Goal: Task Accomplishment & Management: Manage account settings

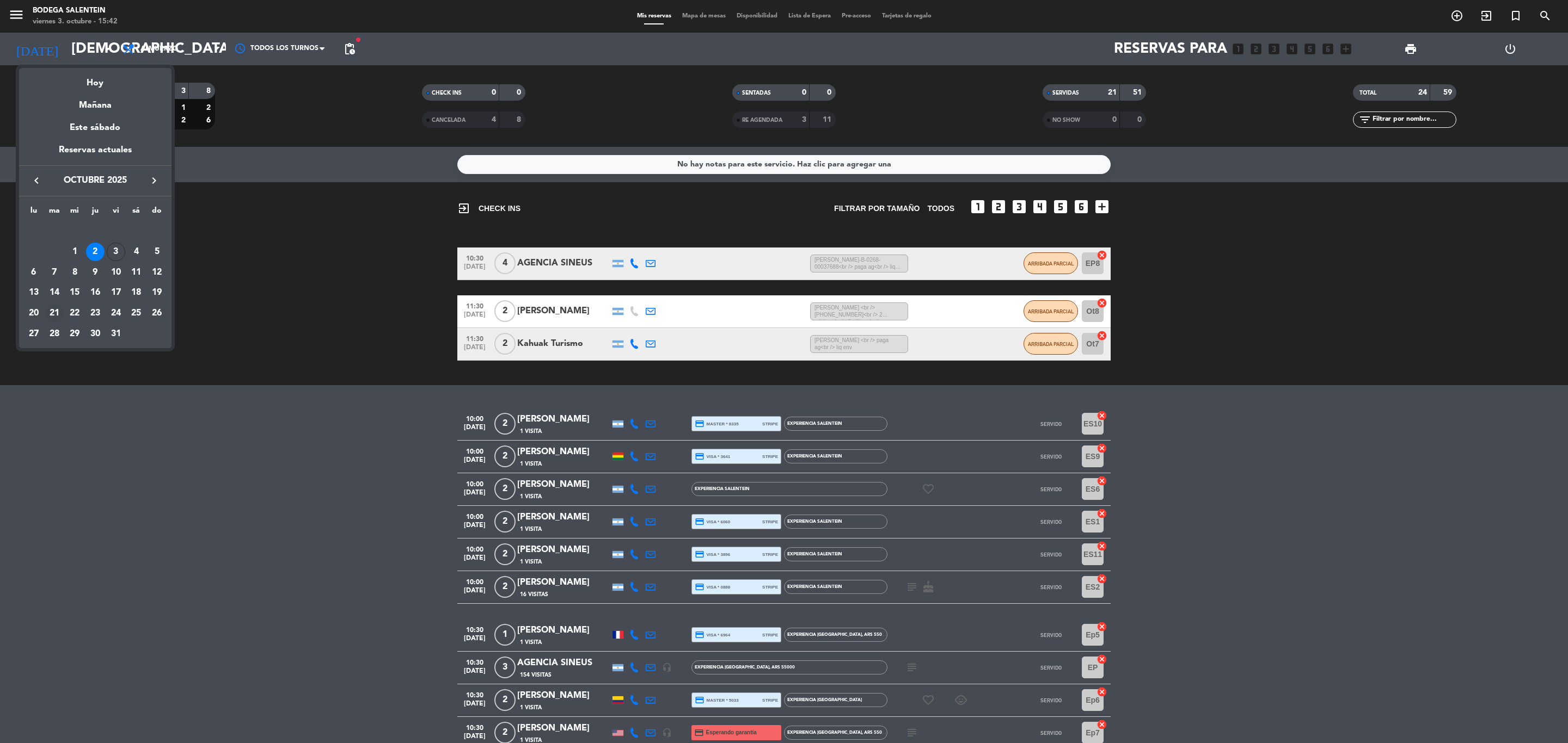
click at [48, 311] on div "21" at bounding box center [54, 313] width 19 height 19
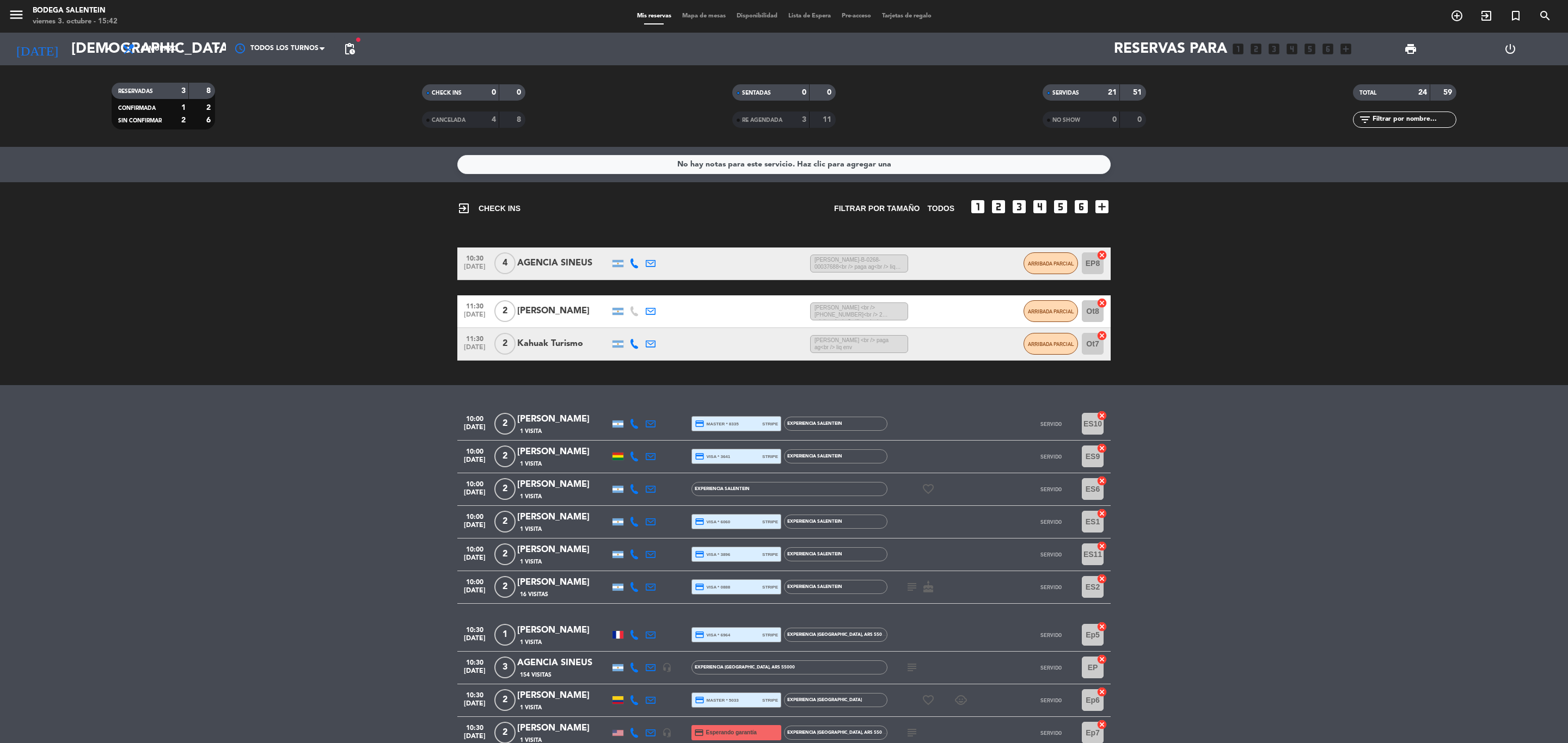
type input "[DATE] oct."
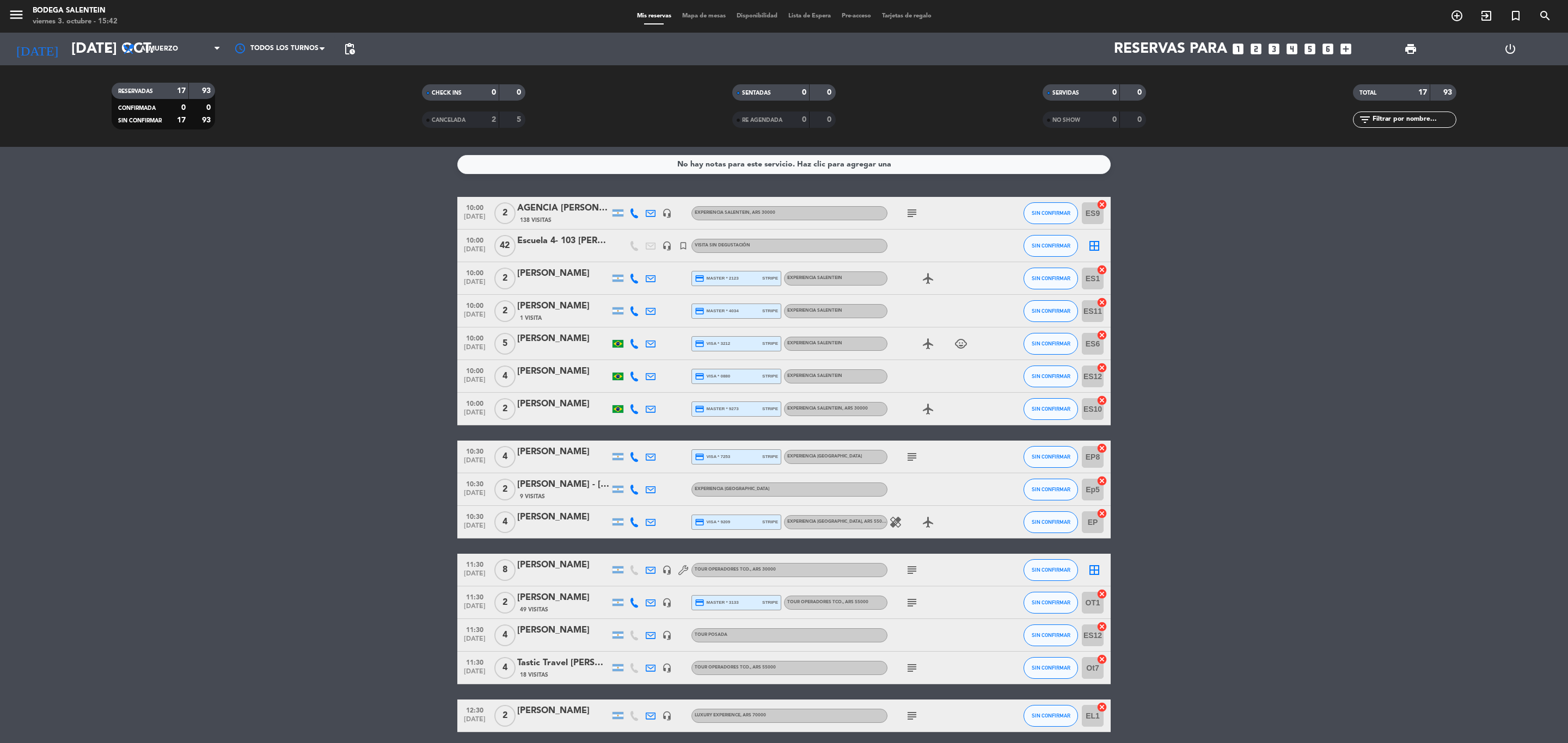
click at [559, 565] on div "[PERSON_NAME]" at bounding box center [563, 565] width 93 height 14
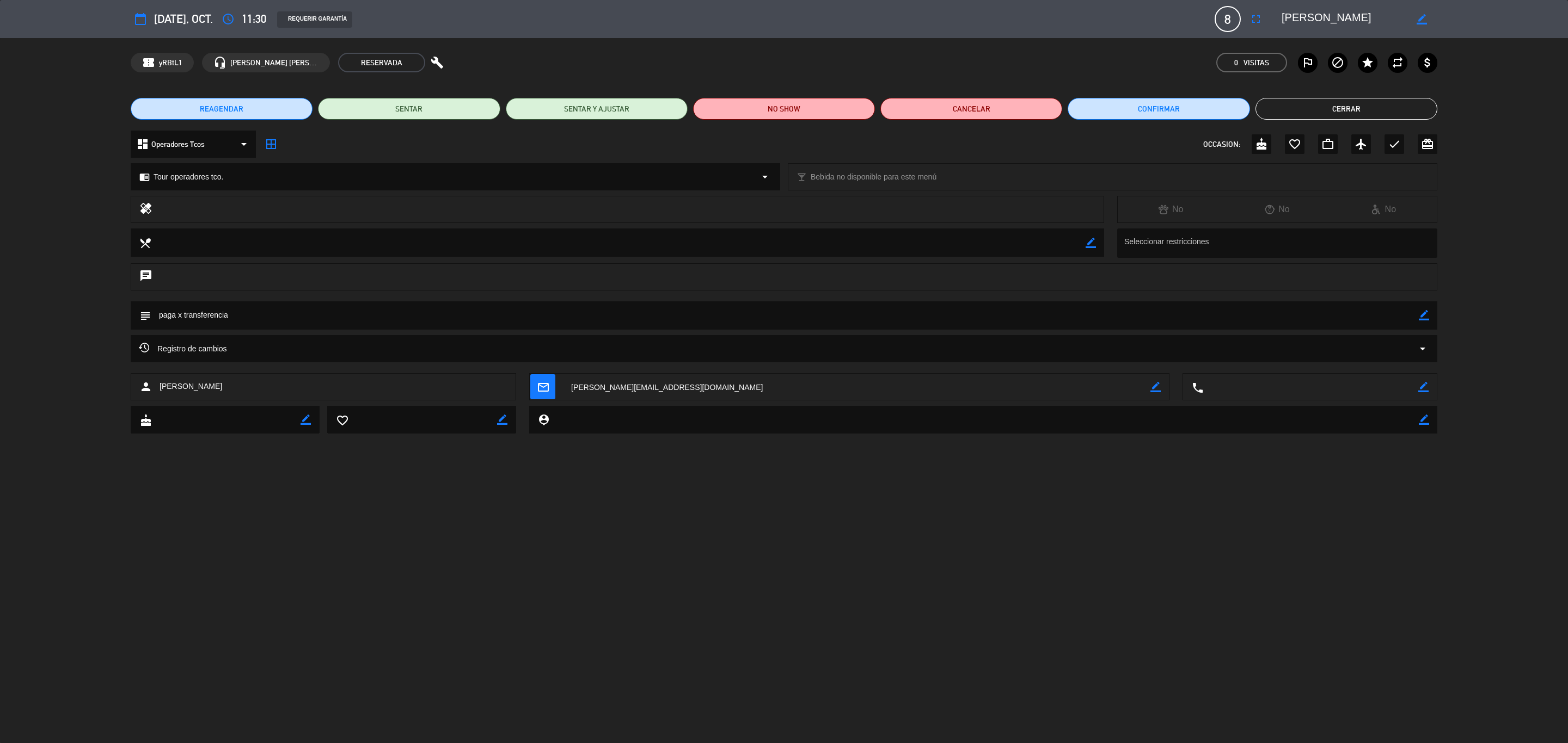
click at [1425, 313] on icon "border_color" at bounding box center [1424, 315] width 11 height 11
type textarea "paga x transferencia-B-268-334/333/332/331"
click at [1424, 319] on icon at bounding box center [1424, 315] width 11 height 11
click at [1359, 105] on button "Cerrar" at bounding box center [1346, 109] width 182 height 22
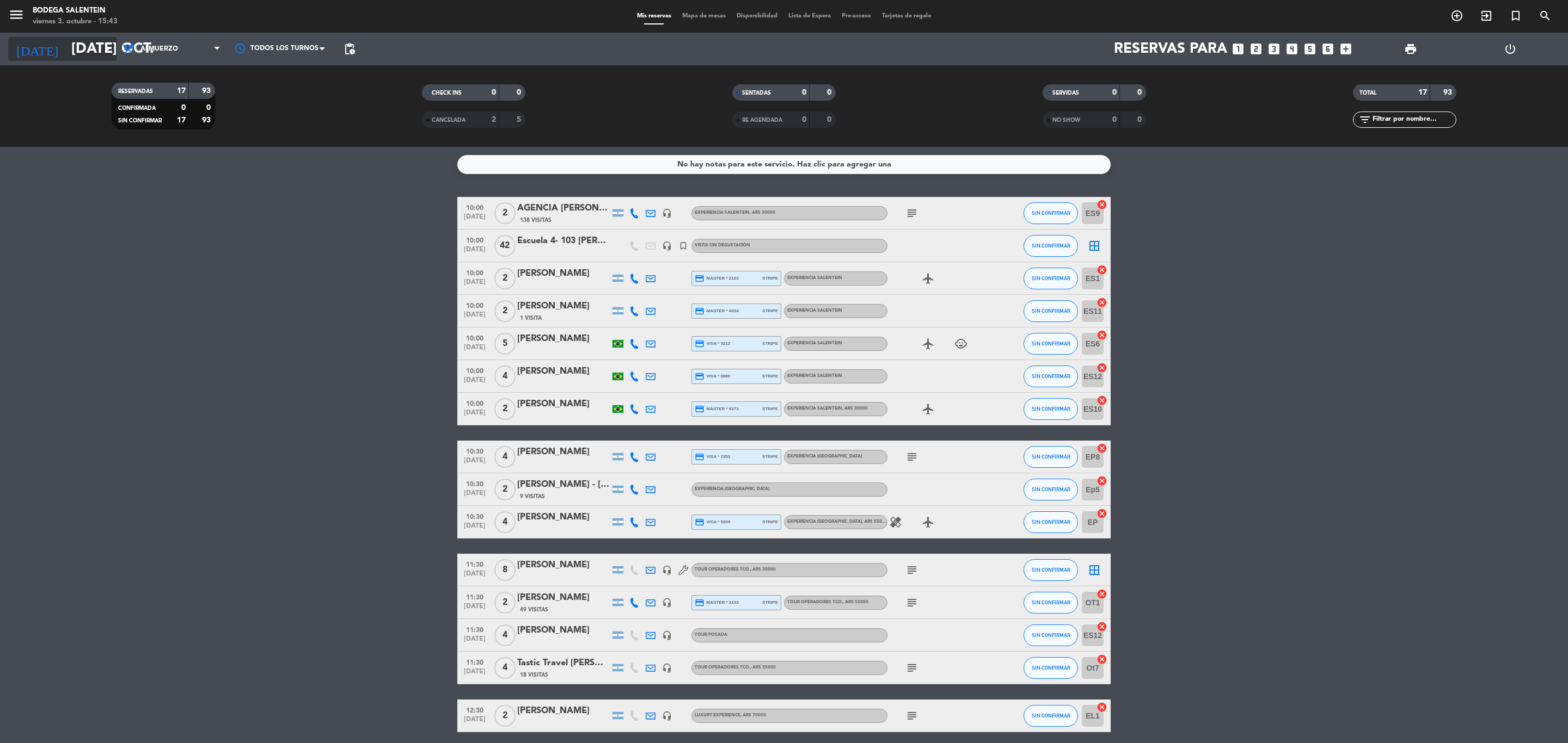
click at [66, 50] on input "[DATE] oct." at bounding box center [157, 49] width 184 height 28
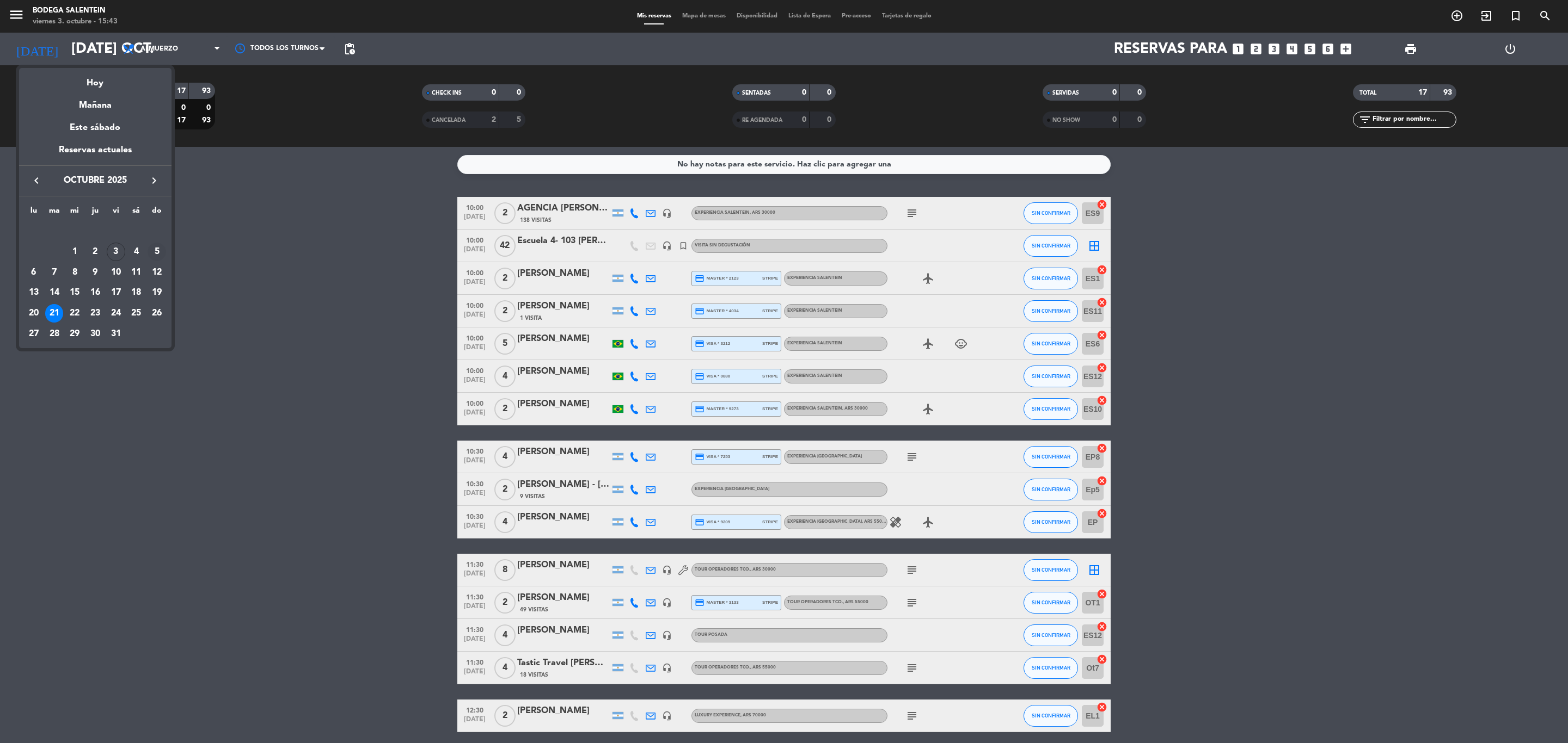
click at [150, 248] on div "5" at bounding box center [157, 251] width 19 height 19
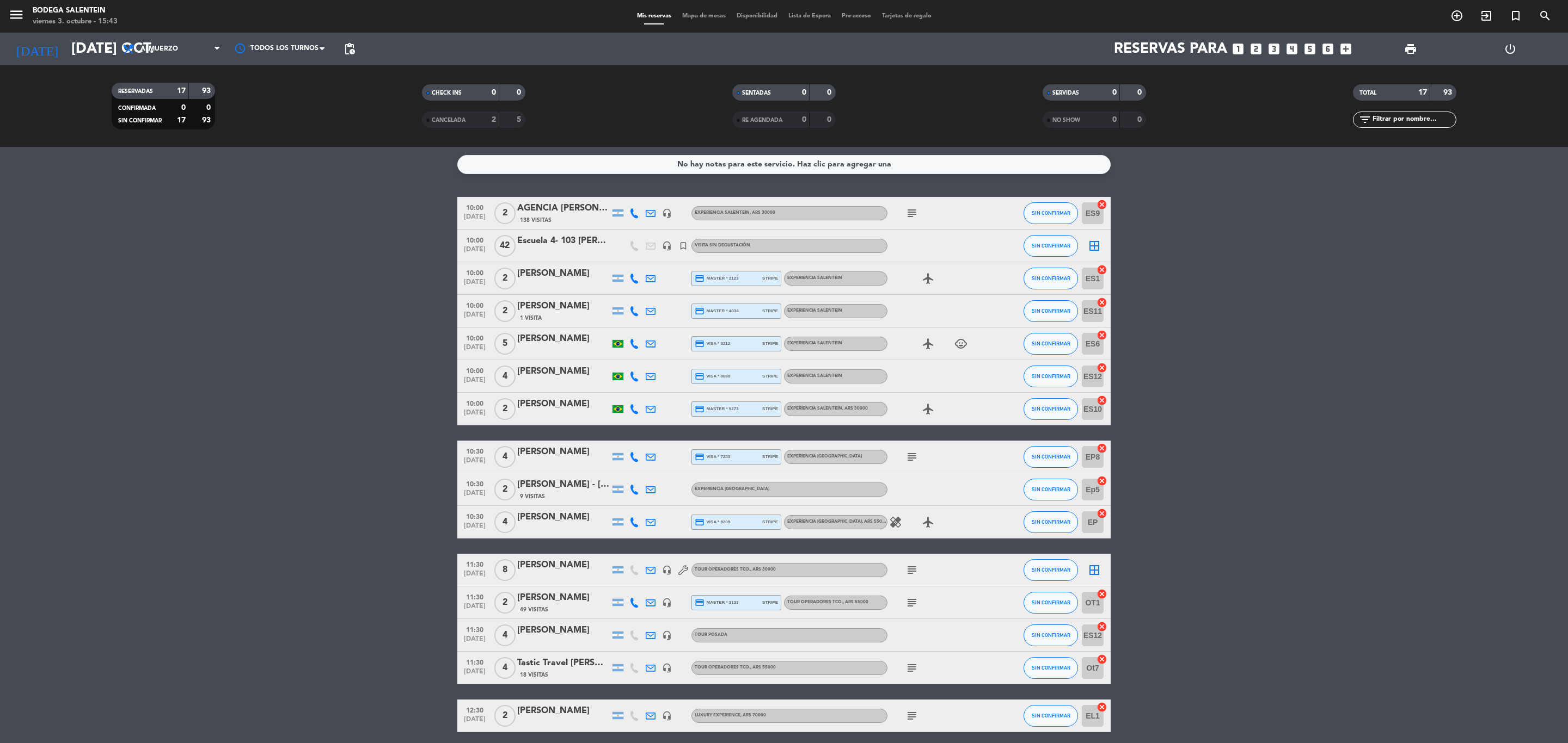
type input "dom. [DATE]"
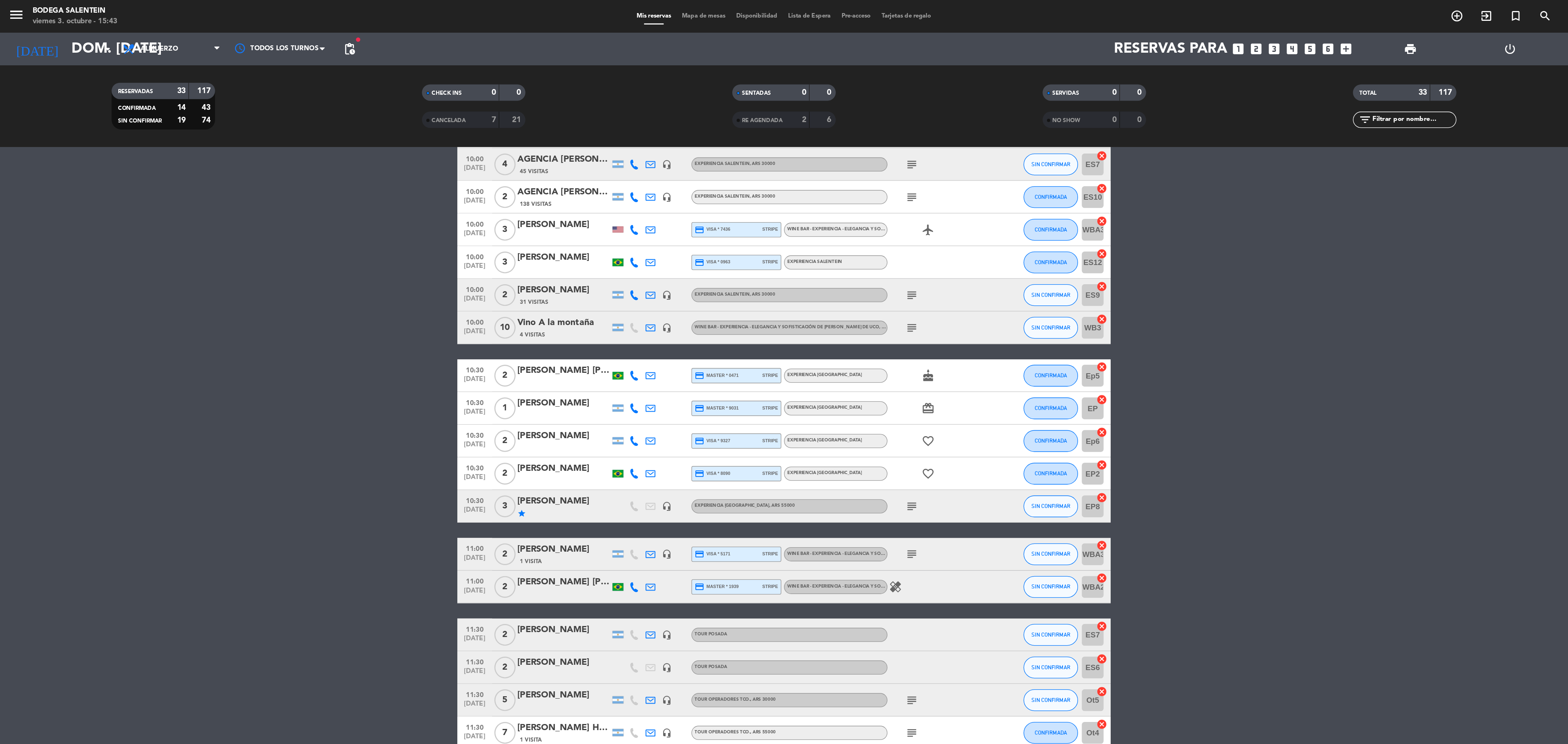
scroll to position [122, 0]
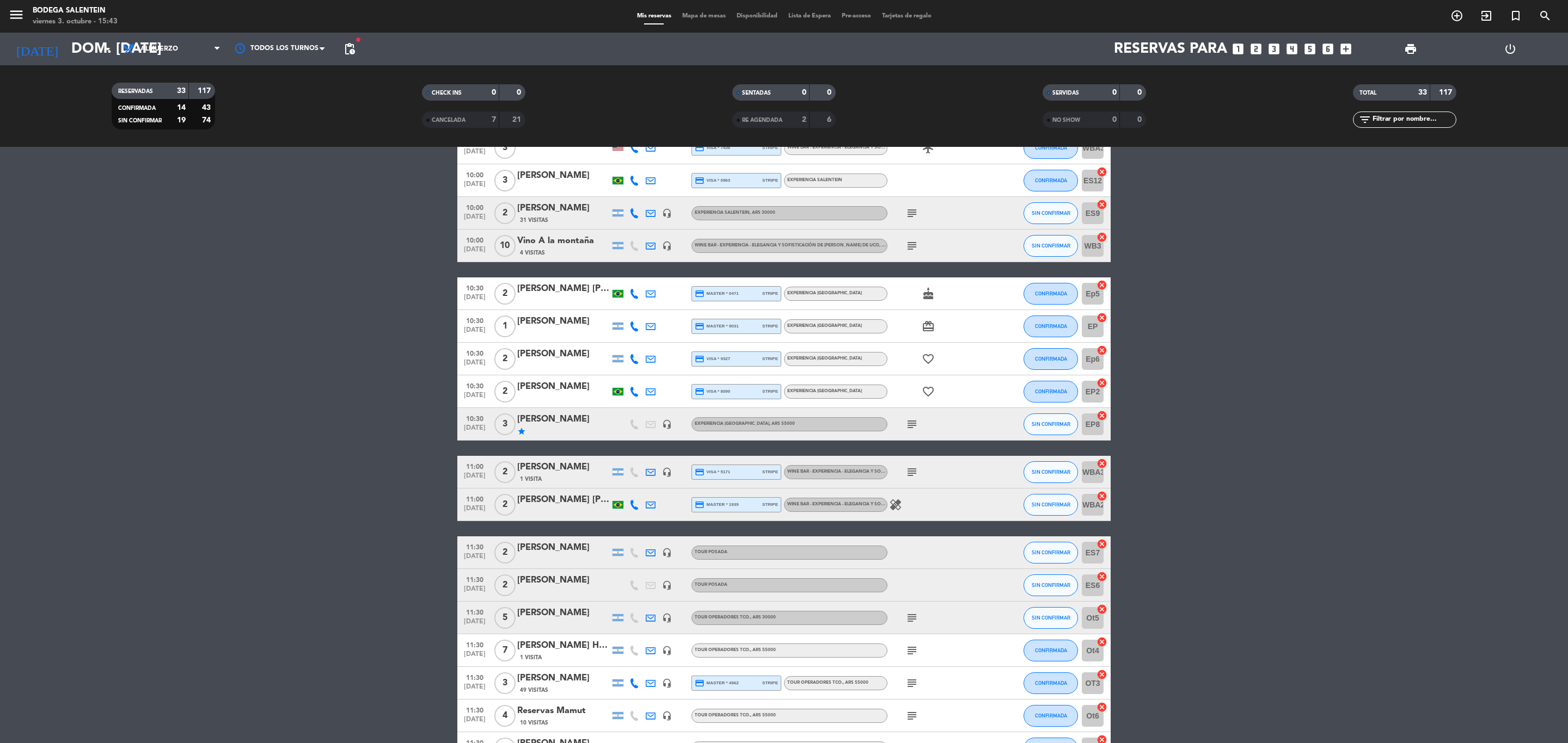
click at [540, 617] on div "[PERSON_NAME]" at bounding box center [563, 612] width 93 height 14
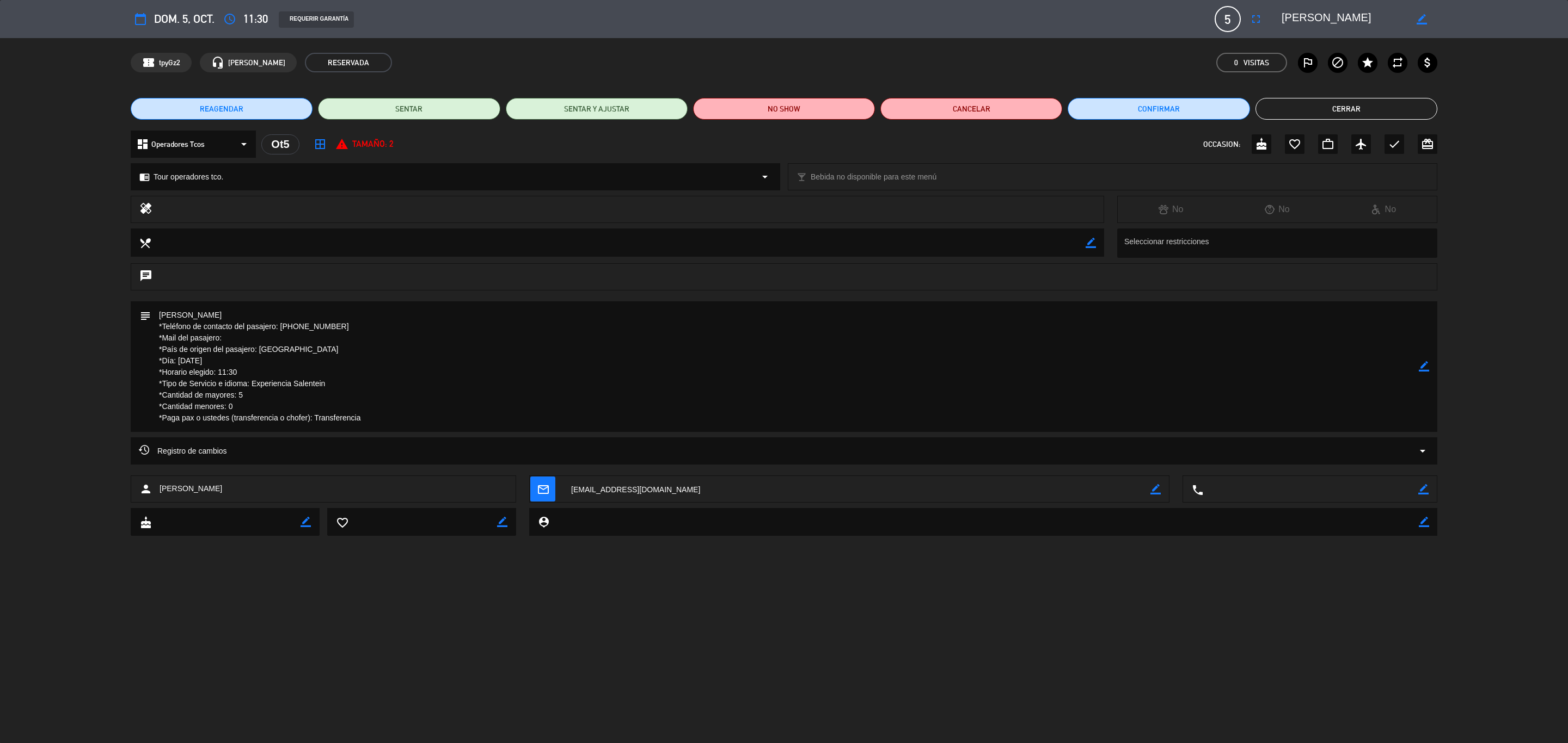
drag, startPoint x: 216, startPoint y: 488, endPoint x: 125, endPoint y: 479, distance: 91.4
click at [125, 479] on div "person [PERSON_NAME] mail_outline border_color local_phone border_color" at bounding box center [784, 492] width 1568 height 32
click at [216, 493] on div "person [PERSON_NAME]" at bounding box center [323, 489] width 386 height 28
drag, startPoint x: 213, startPoint y: 312, endPoint x: 123, endPoint y: 305, distance: 90.3
click at [123, 305] on div "subject border_color" at bounding box center [784, 370] width 1568 height 136
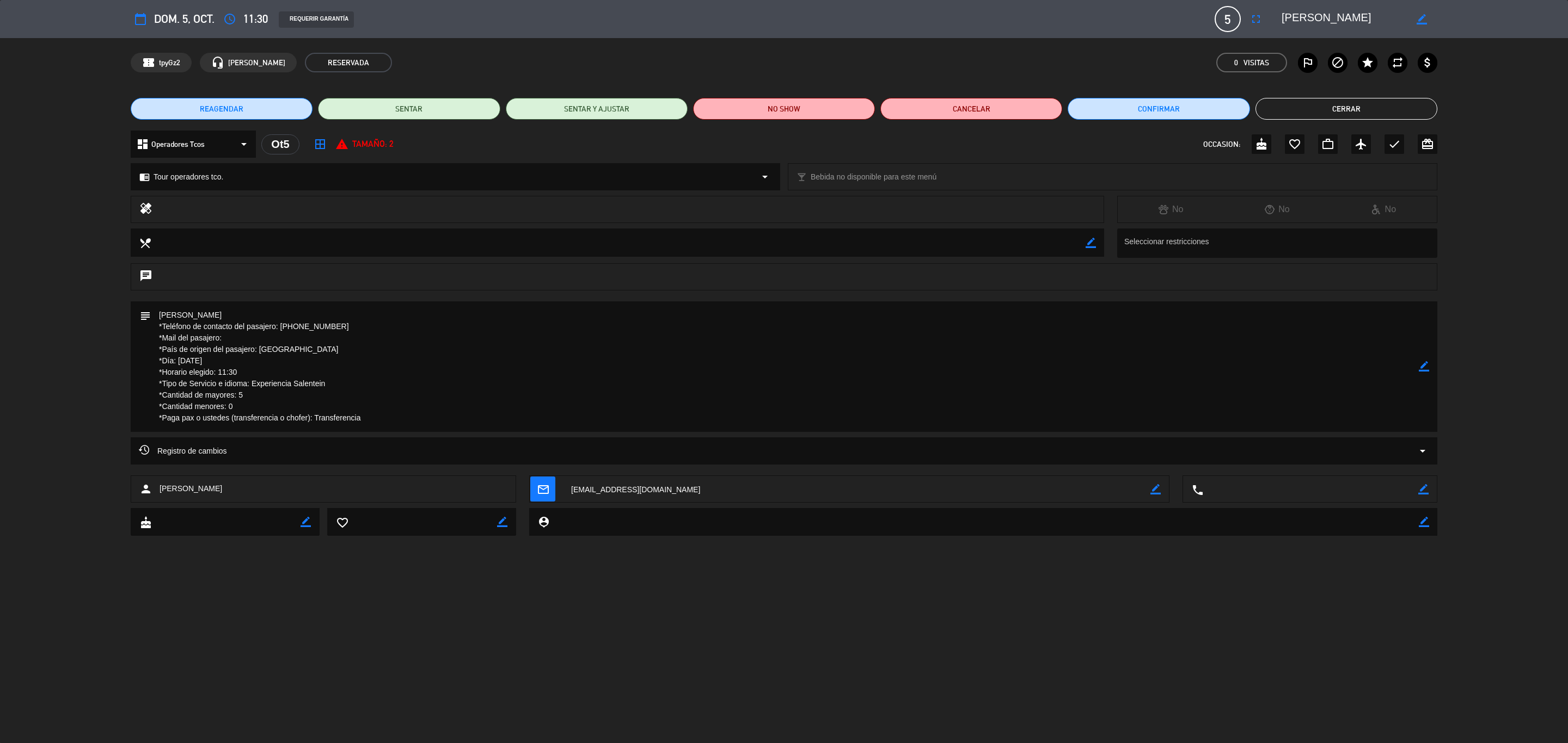
drag, startPoint x: 1424, startPoint y: 367, endPoint x: 1196, endPoint y: 369, distance: 228.0
click at [1422, 367] on icon "border_color" at bounding box center [1424, 366] width 11 height 11
click at [224, 311] on textarea at bounding box center [785, 367] width 1268 height 131
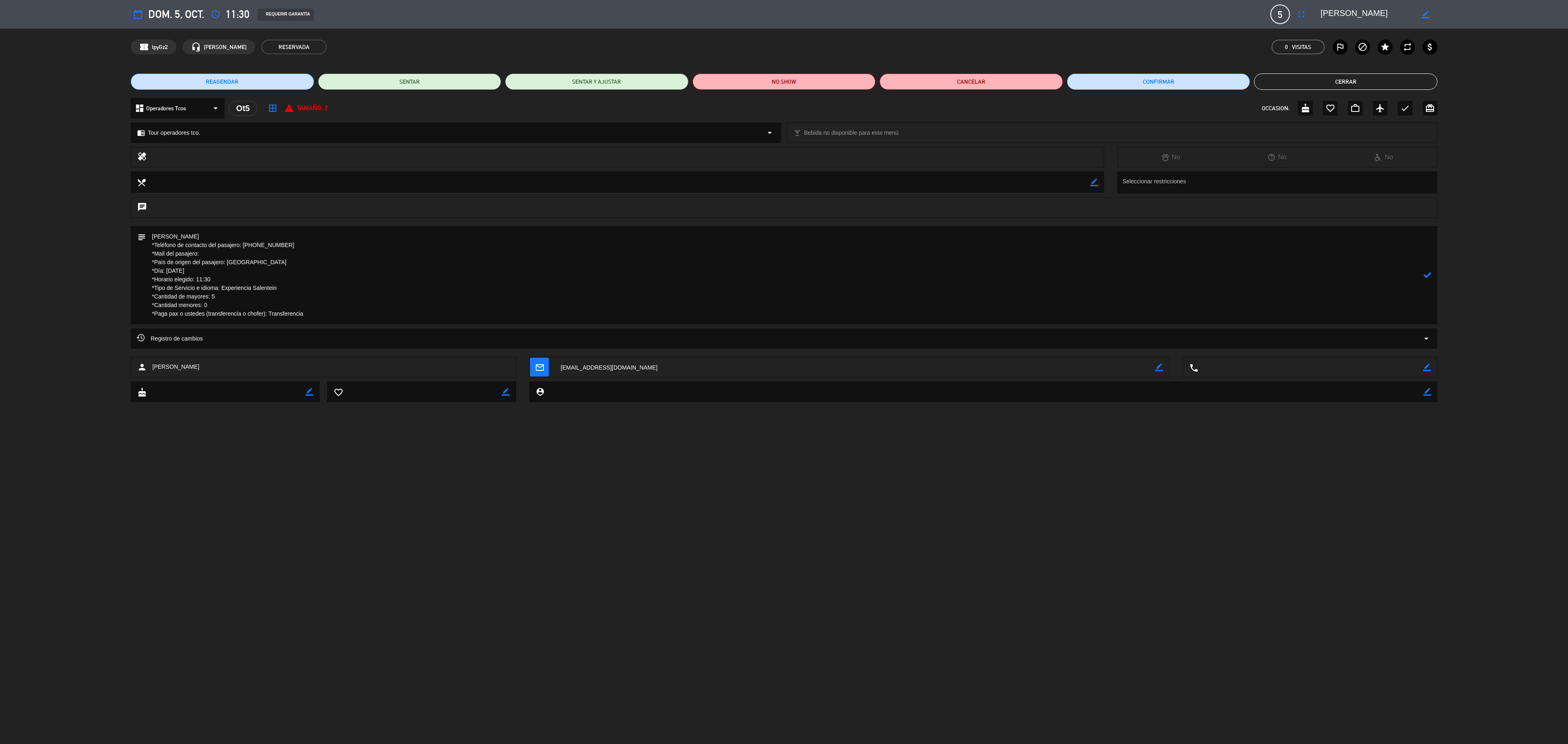
drag, startPoint x: 710, startPoint y: 315, endPoint x: 710, endPoint y: 311, distance: 4.0
click at [710, 315] on textarea at bounding box center [784, 275] width 1278 height 98
click at [265, 224] on div "chat" at bounding box center [784, 212] width 1568 height 29
click at [230, 230] on textarea at bounding box center [784, 275] width 1278 height 98
paste textarea "B-0168-00000338"
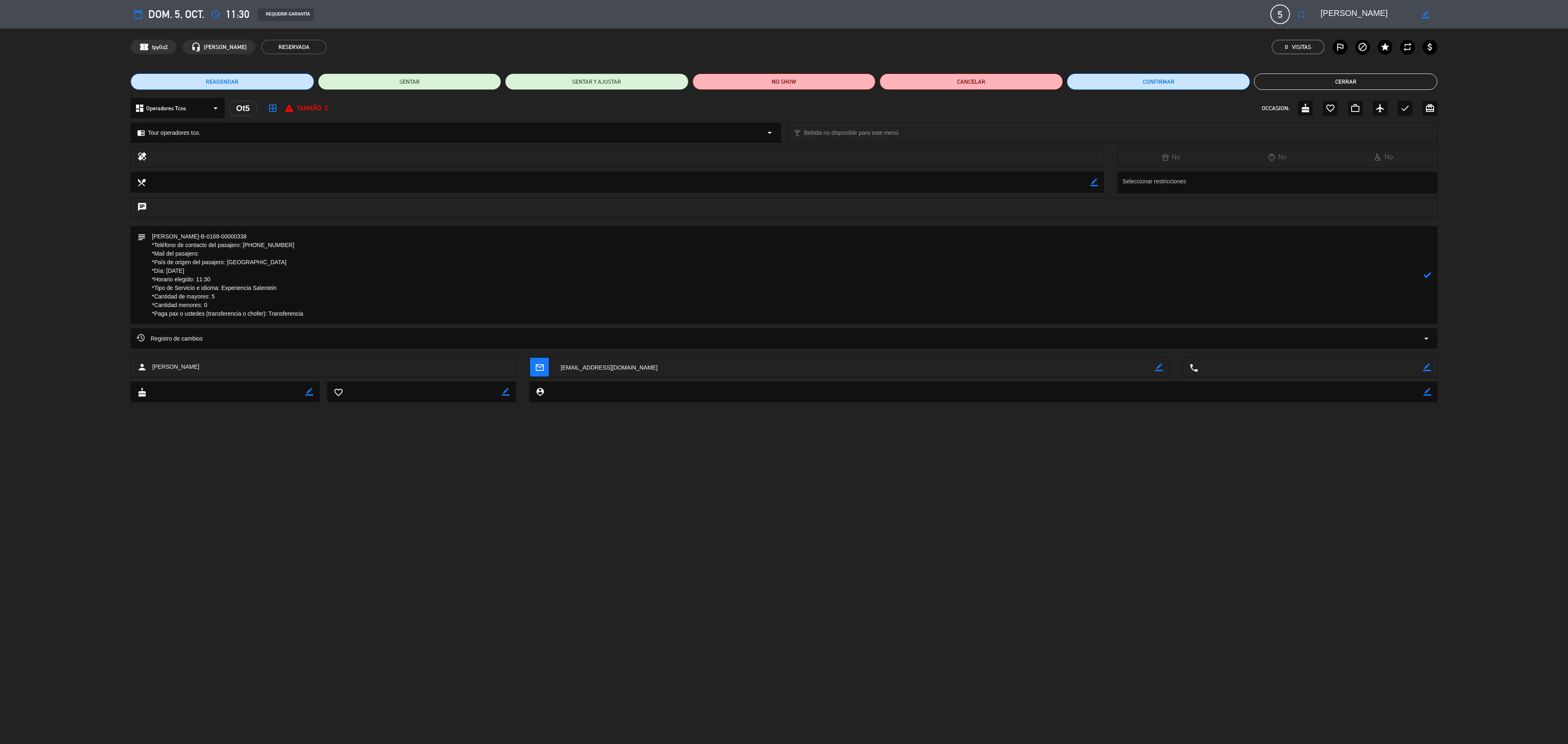
type textarea "[PERSON_NAME]-B-0168-00000338 *Teléfono de contacto del pasajero: [PHONE_NUMBER…"
click at [1175, 279] on div at bounding box center [1427, 275] width 8 height 98
click at [1175, 278] on icon at bounding box center [1427, 275] width 8 height 8
click at [1175, 83] on button "Cerrar" at bounding box center [1345, 82] width 183 height 16
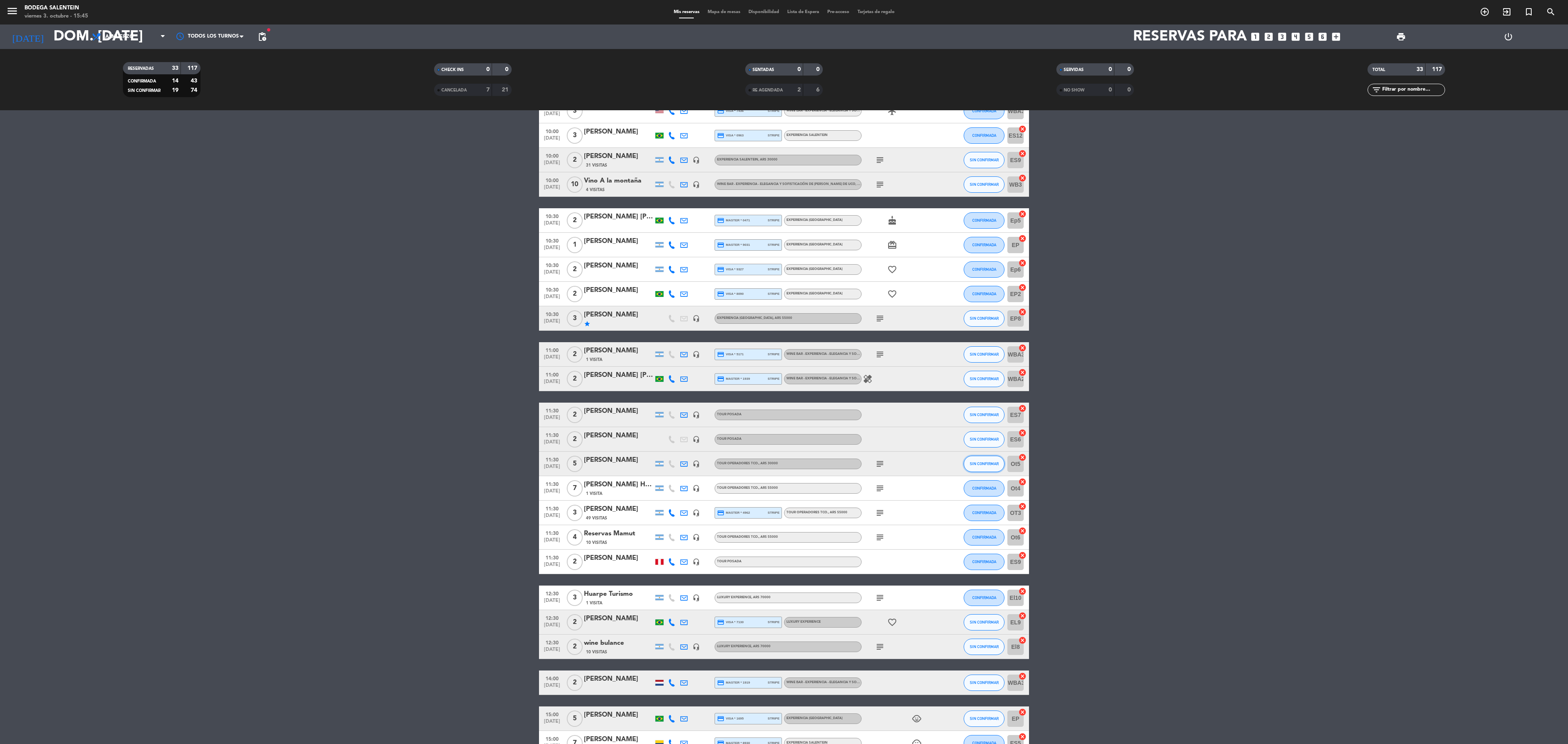
click at [985, 465] on span "SIN CONFIRMAR" at bounding box center [984, 463] width 29 height 4
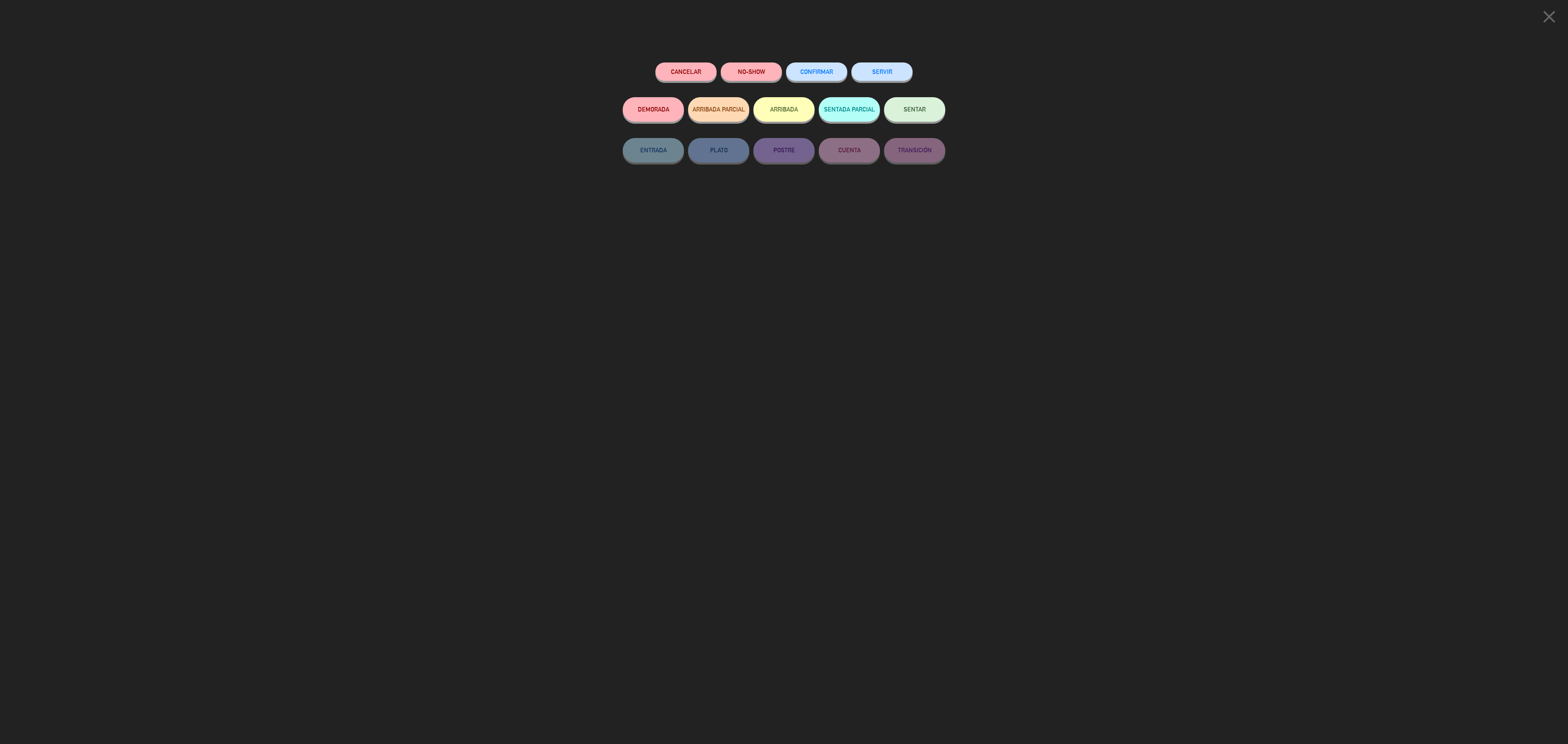
click at [892, 72] on button "SERVIR" at bounding box center [882, 72] width 61 height 18
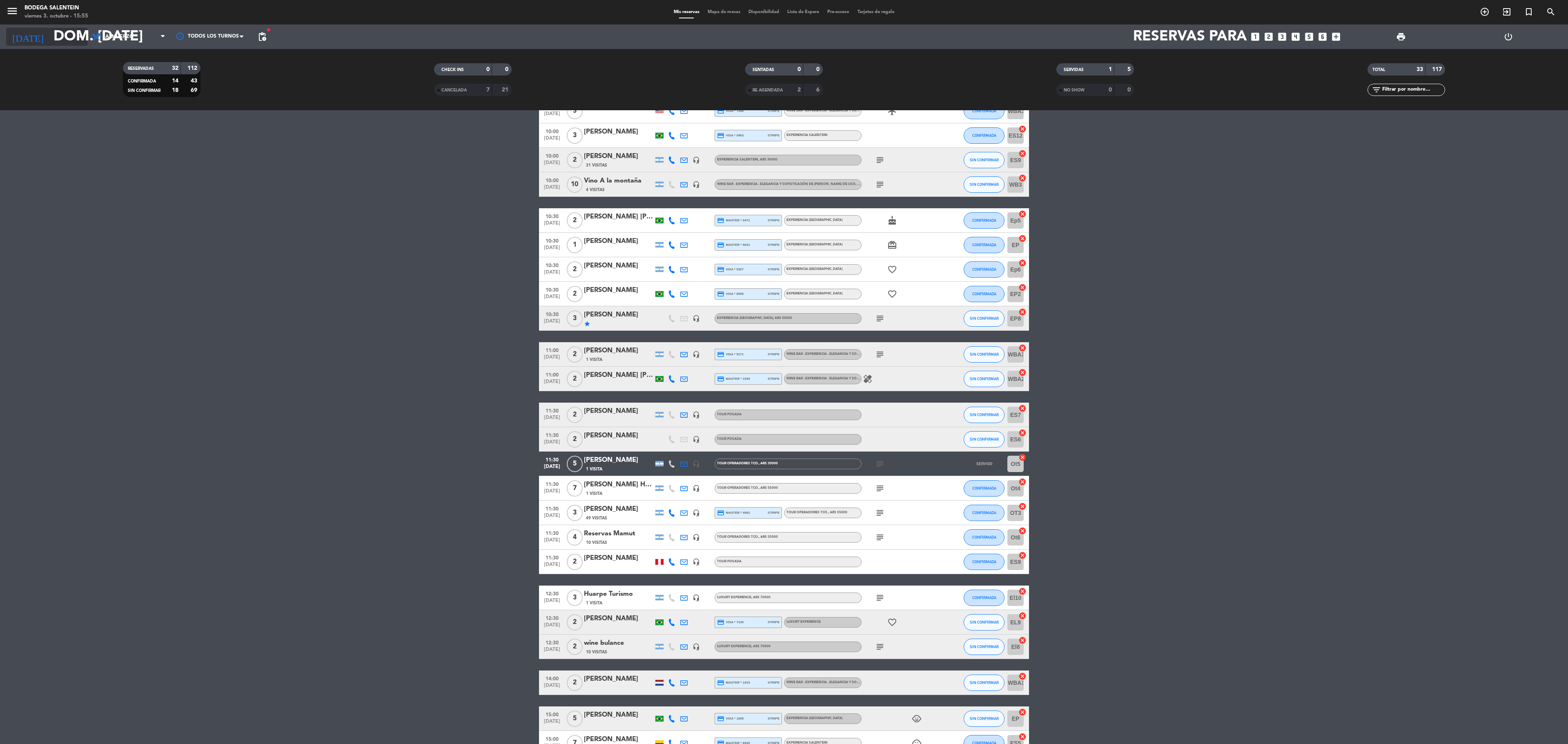
click at [49, 33] on input "dom. [DATE]" at bounding box center [138, 37] width 178 height 25
click at [54, 192] on div "1" at bounding box center [55, 191] width 14 height 14
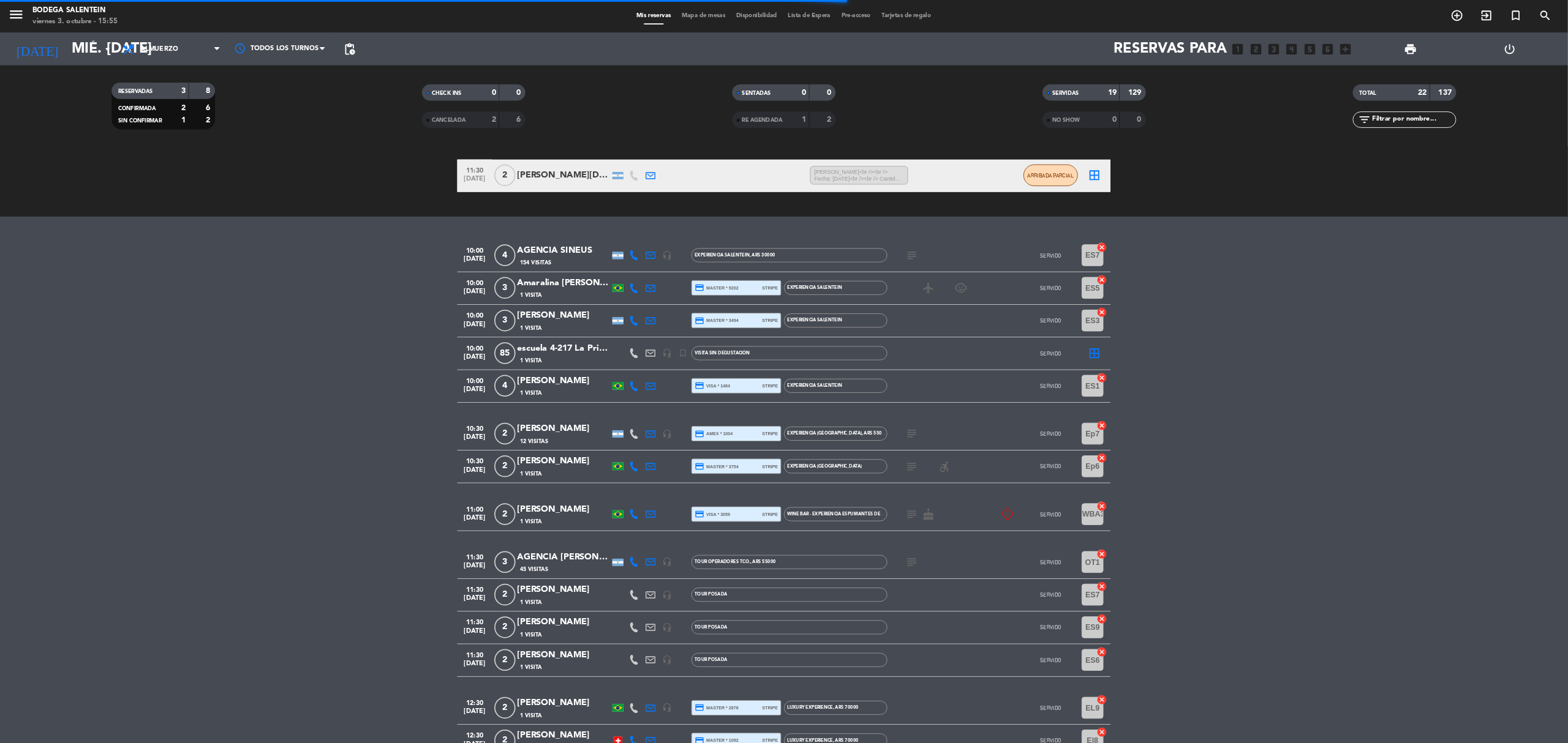
scroll to position [241, 0]
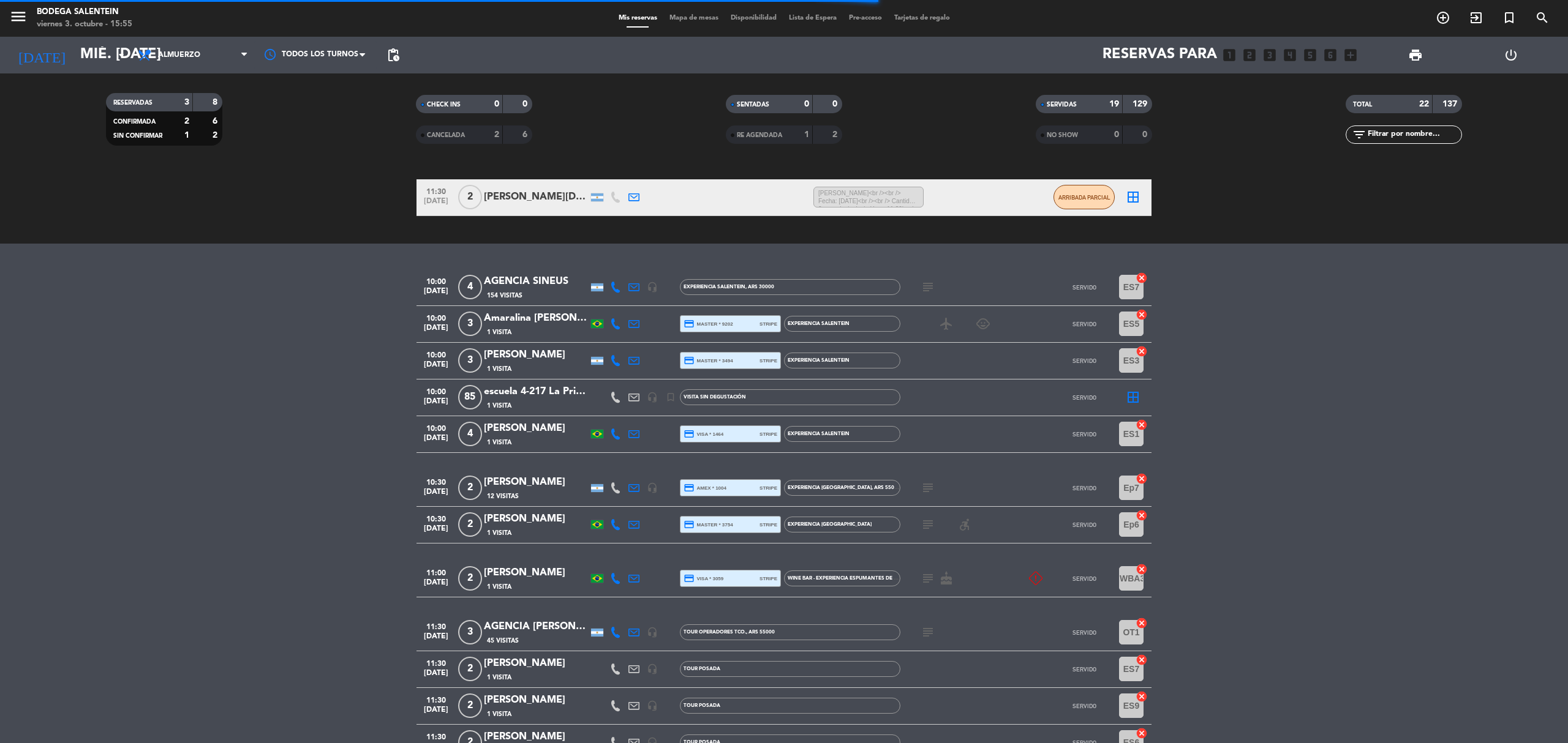
drag, startPoint x: 2283, startPoint y: 3, endPoint x: 384, endPoint y: 300, distance: 1922.1
click at [384, 299] on bookings-row "10:00 [DATE] 4 AGENCIA SINEUS 154 Visitas headset_mic Experiencia Salentein , A…" at bounding box center [784, 661] width 1568 height 784
click at [74, 44] on input "mié. [DATE]" at bounding box center [164, 55] width 182 height 29
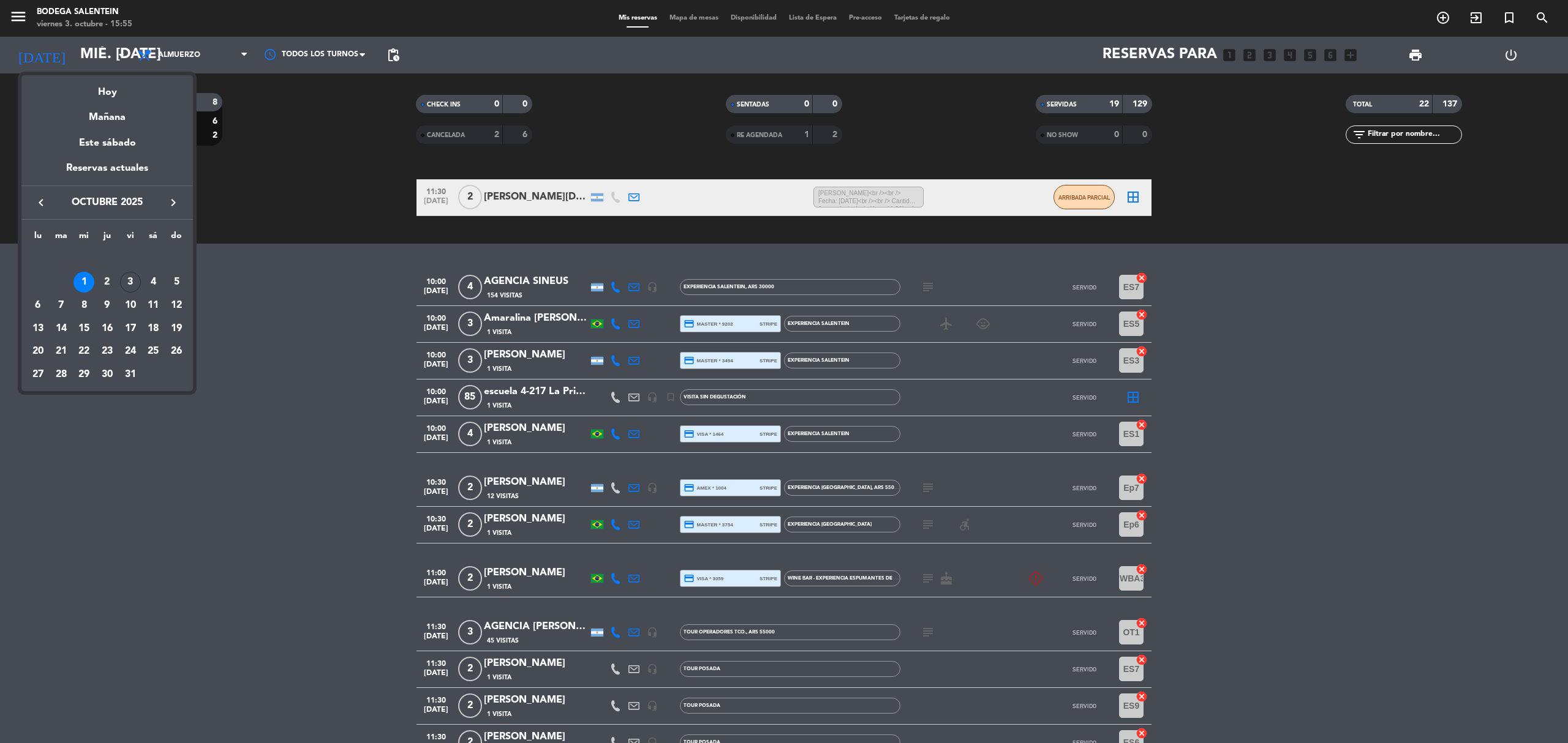
click at [111, 285] on div "2" at bounding box center [107, 282] width 21 height 21
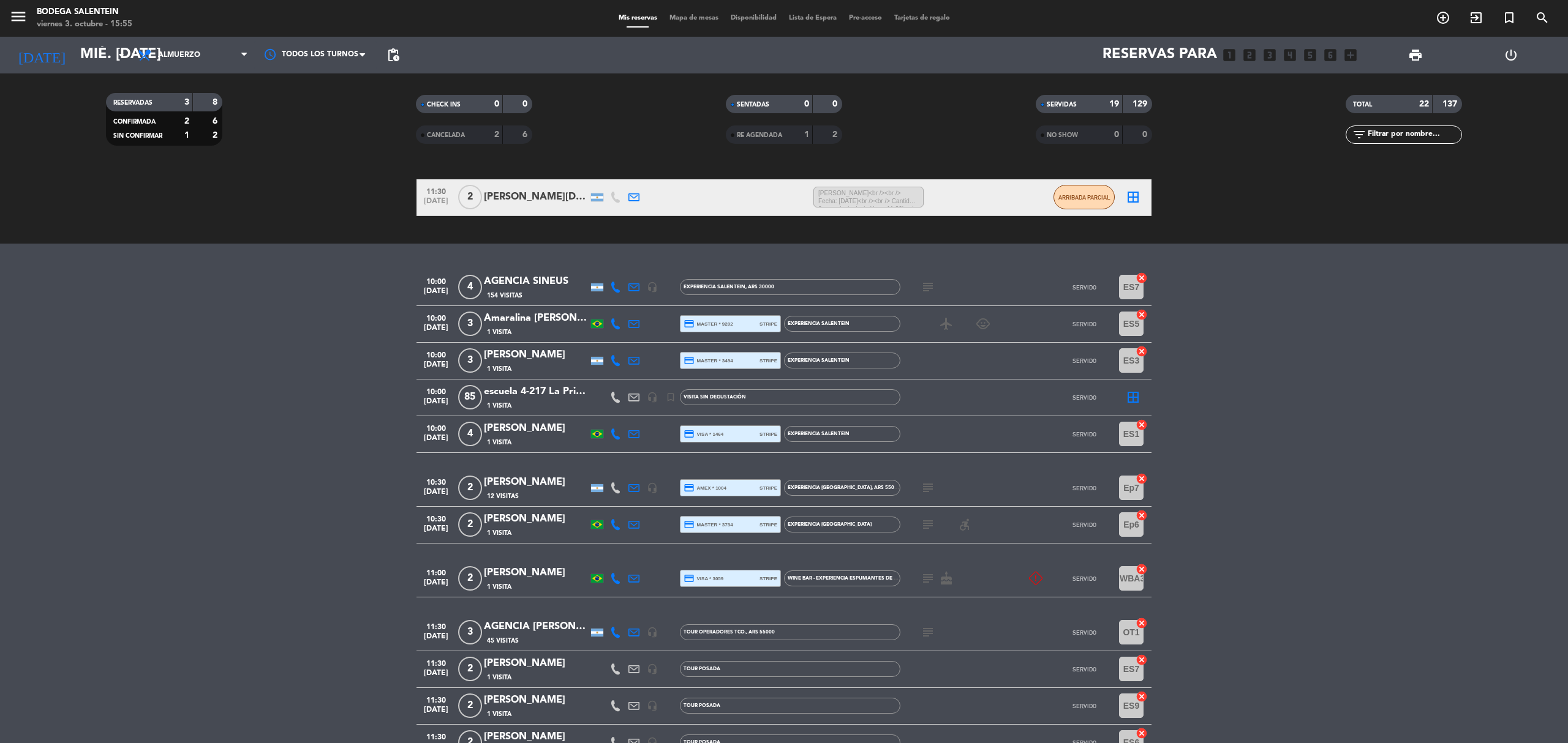
type input "[DEMOGRAPHIC_DATA] [DATE]"
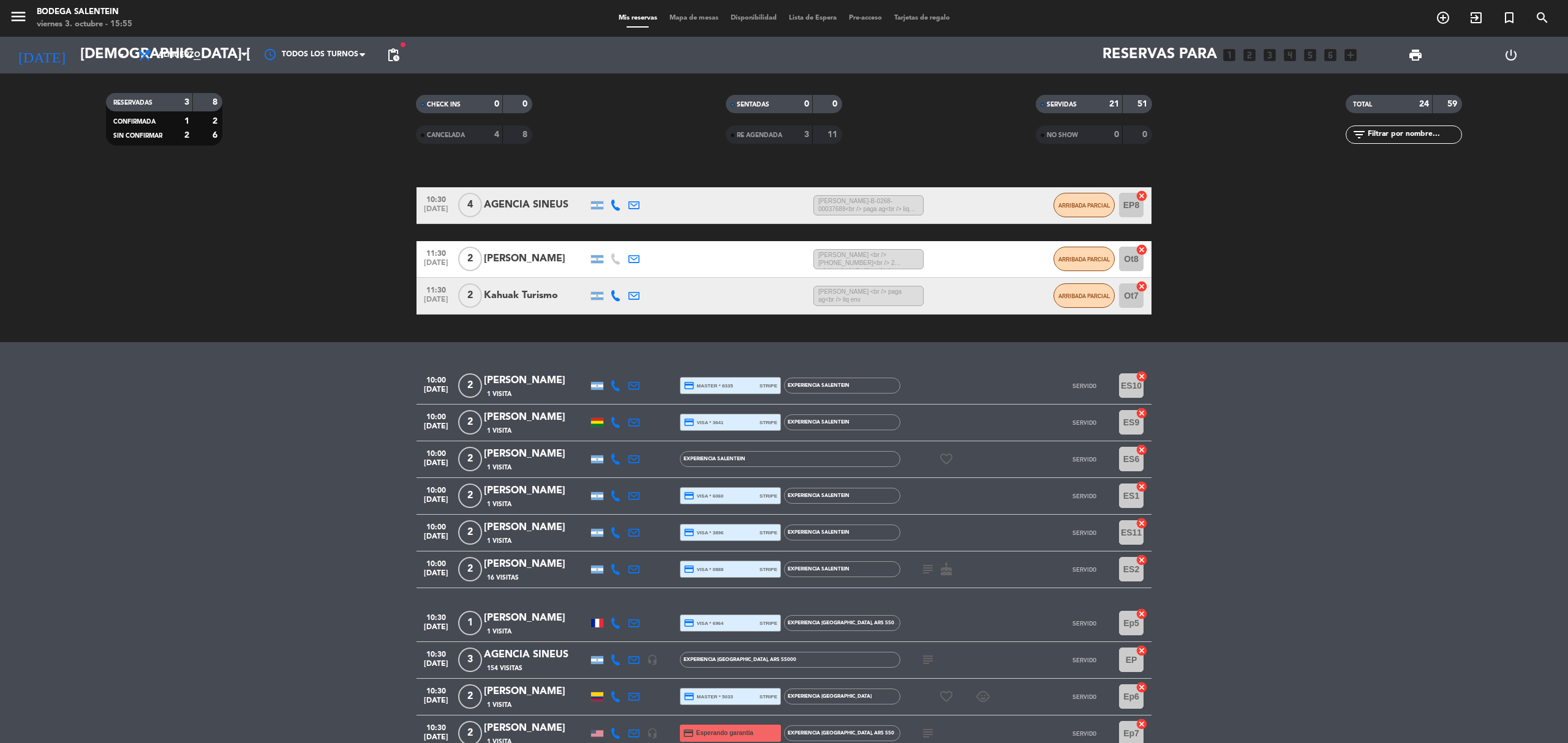
scroll to position [0, 0]
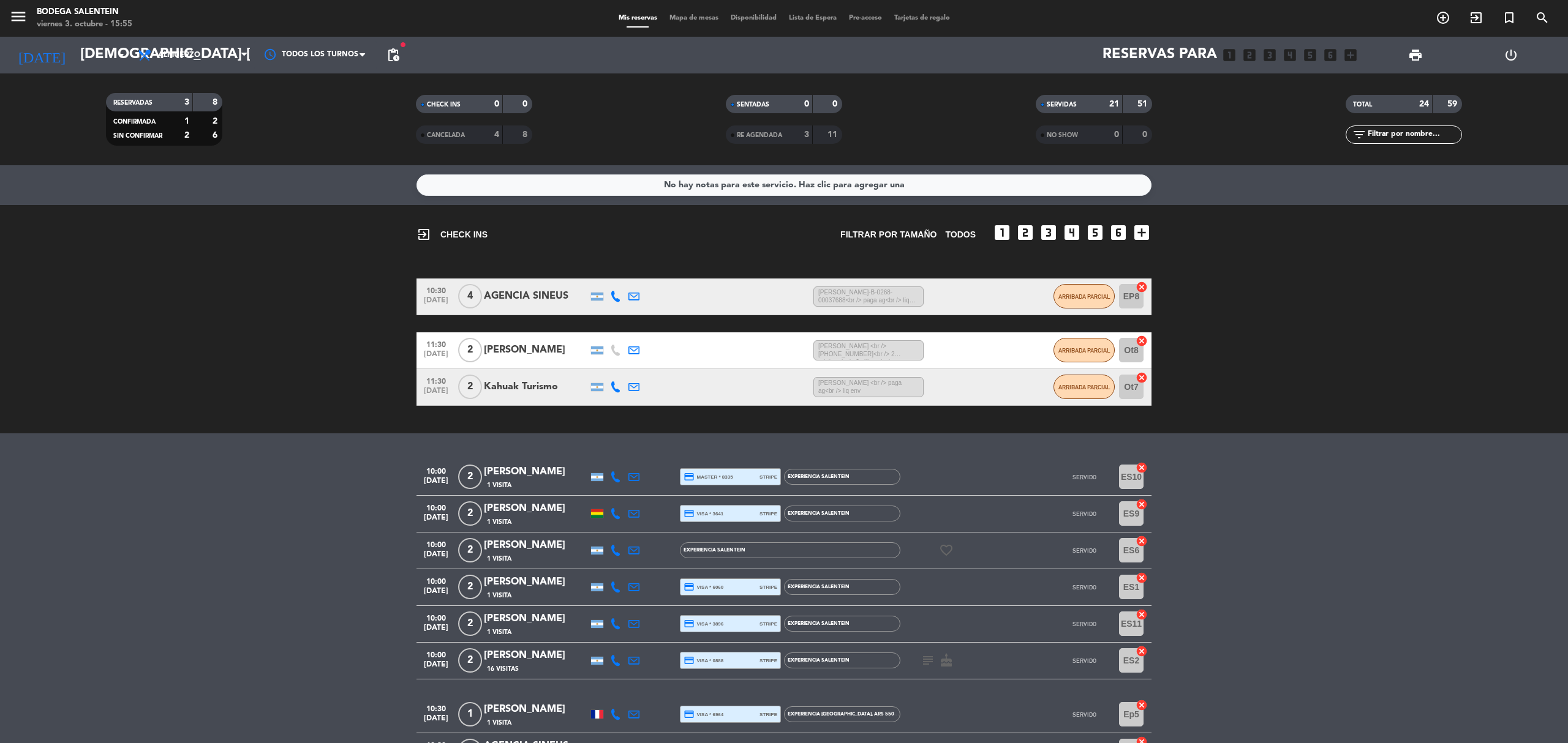
click at [521, 348] on div "[PERSON_NAME]" at bounding box center [536, 350] width 104 height 16
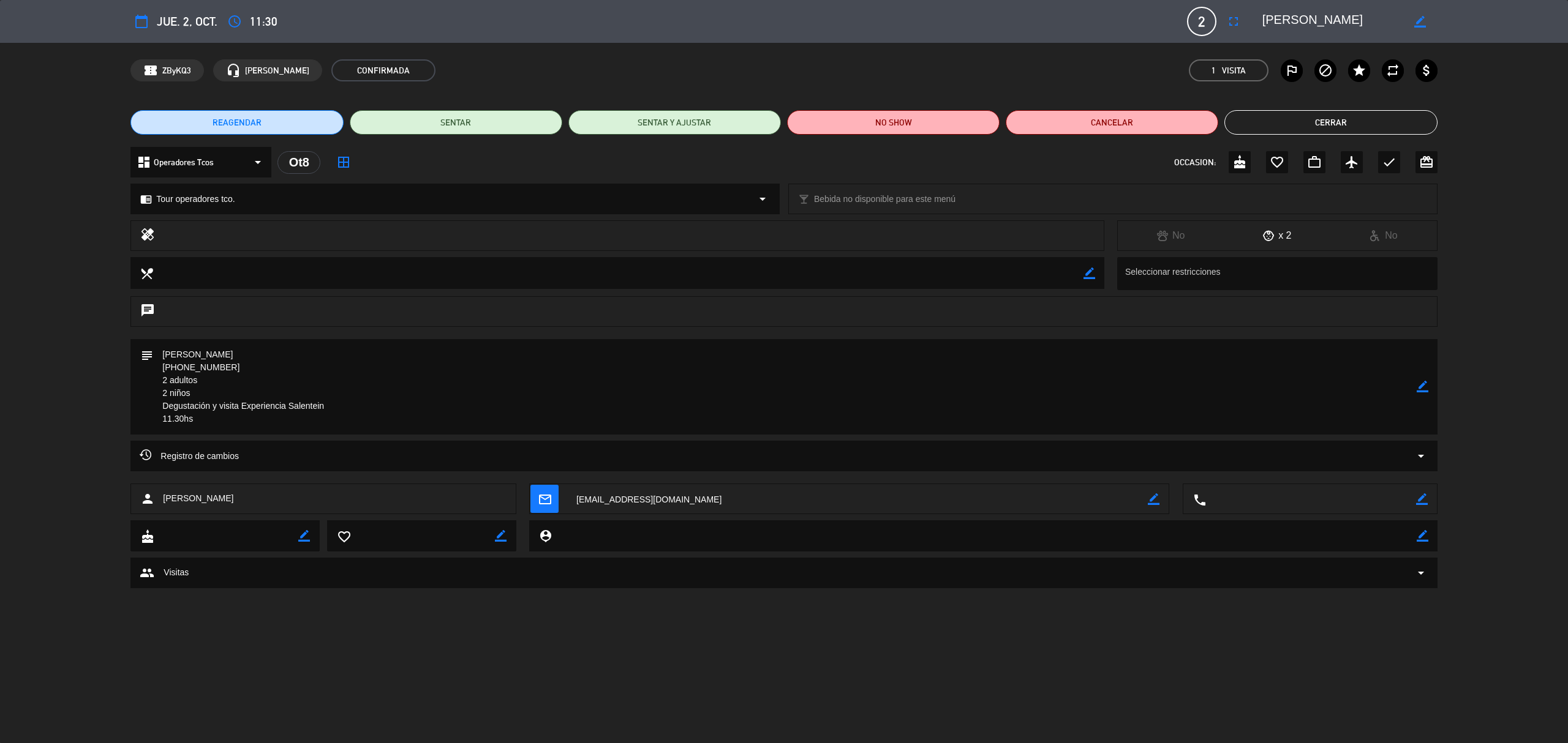
drag, startPoint x: 245, startPoint y: 354, endPoint x: 150, endPoint y: 349, distance: 95.1
click at [150, 349] on div "subject border_color" at bounding box center [784, 387] width 1307 height 96
click at [1342, 124] on button "Cerrar" at bounding box center [1331, 122] width 213 height 25
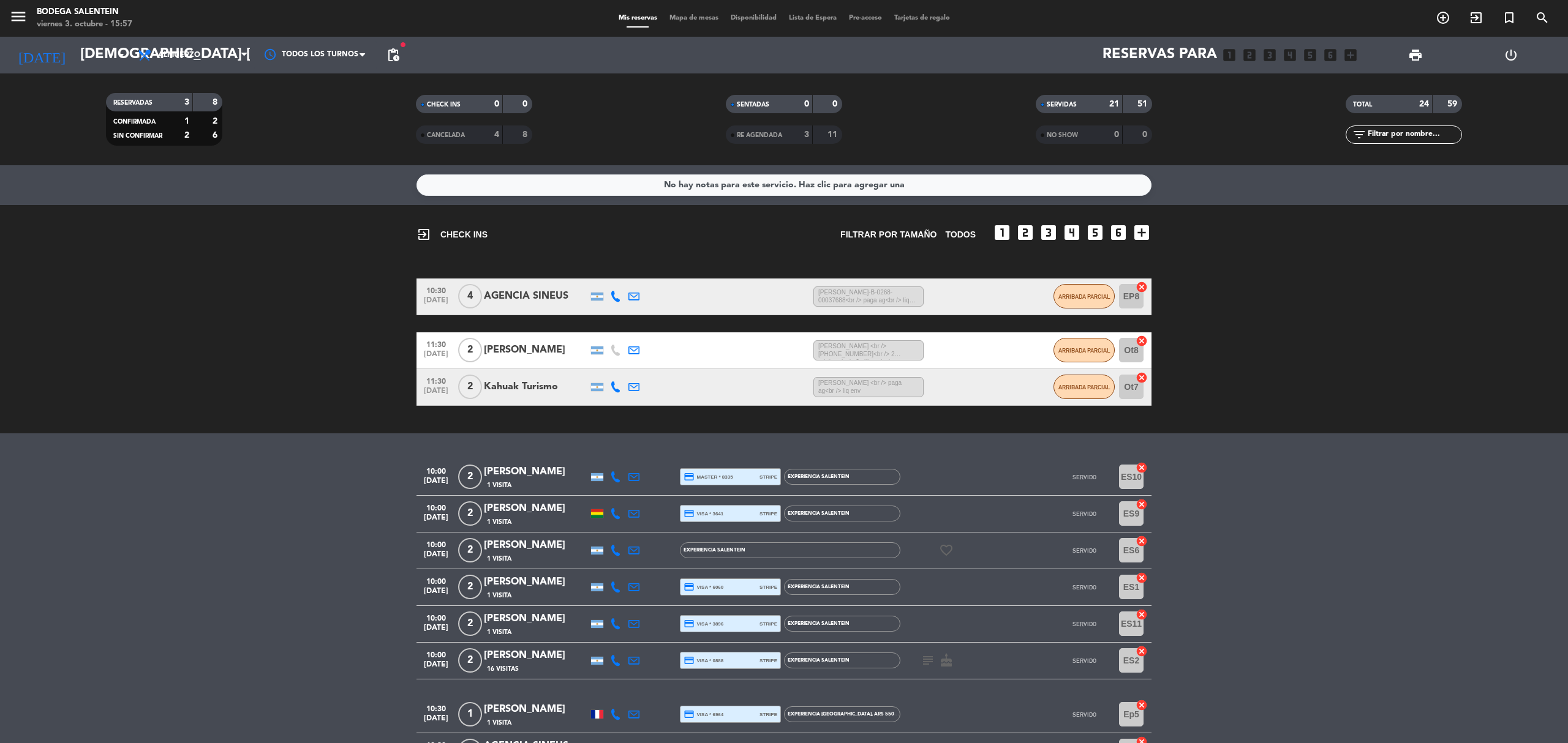
click at [524, 386] on div "Kahuak Turismo" at bounding box center [536, 386] width 104 height 16
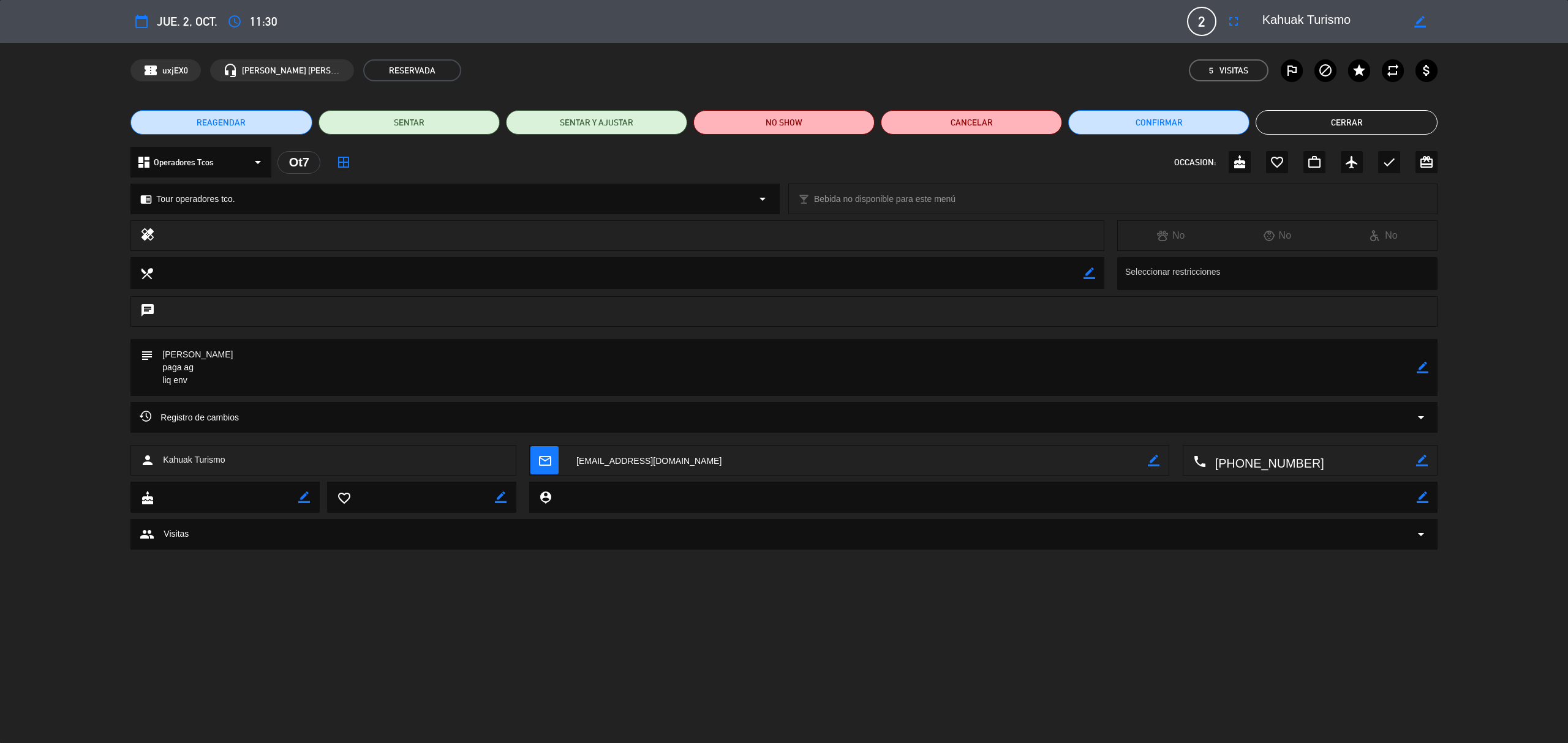
drag, startPoint x: 261, startPoint y: 349, endPoint x: 164, endPoint y: 341, distance: 97.3
click at [164, 341] on textarea at bounding box center [784, 368] width 1263 height 57
click at [1421, 366] on icon "border_color" at bounding box center [1423, 367] width 12 height 12
click at [269, 356] on textarea at bounding box center [784, 368] width 1263 height 57
paste textarea "A-0168-00000447"
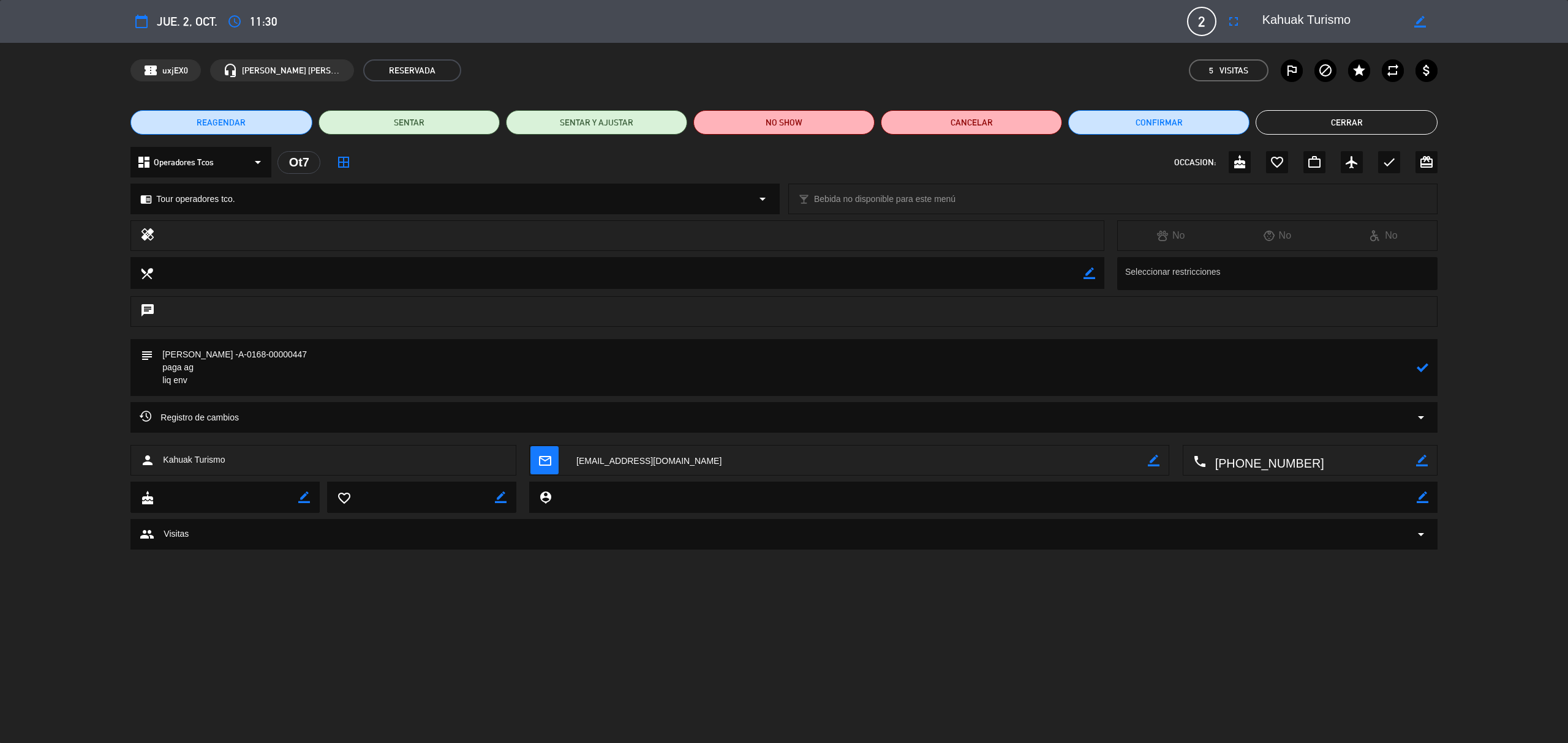
type textarea "[PERSON_NAME] -A-0168-00000447 paga ag liq env"
drag, startPoint x: 1423, startPoint y: 359, endPoint x: 1417, endPoint y: 369, distance: 11.7
click at [1417, 361] on div at bounding box center [1423, 368] width 12 height 57
click at [1421, 367] on icon at bounding box center [1423, 367] width 12 height 12
click at [1341, 126] on button "Cerrar" at bounding box center [1346, 122] width 182 height 25
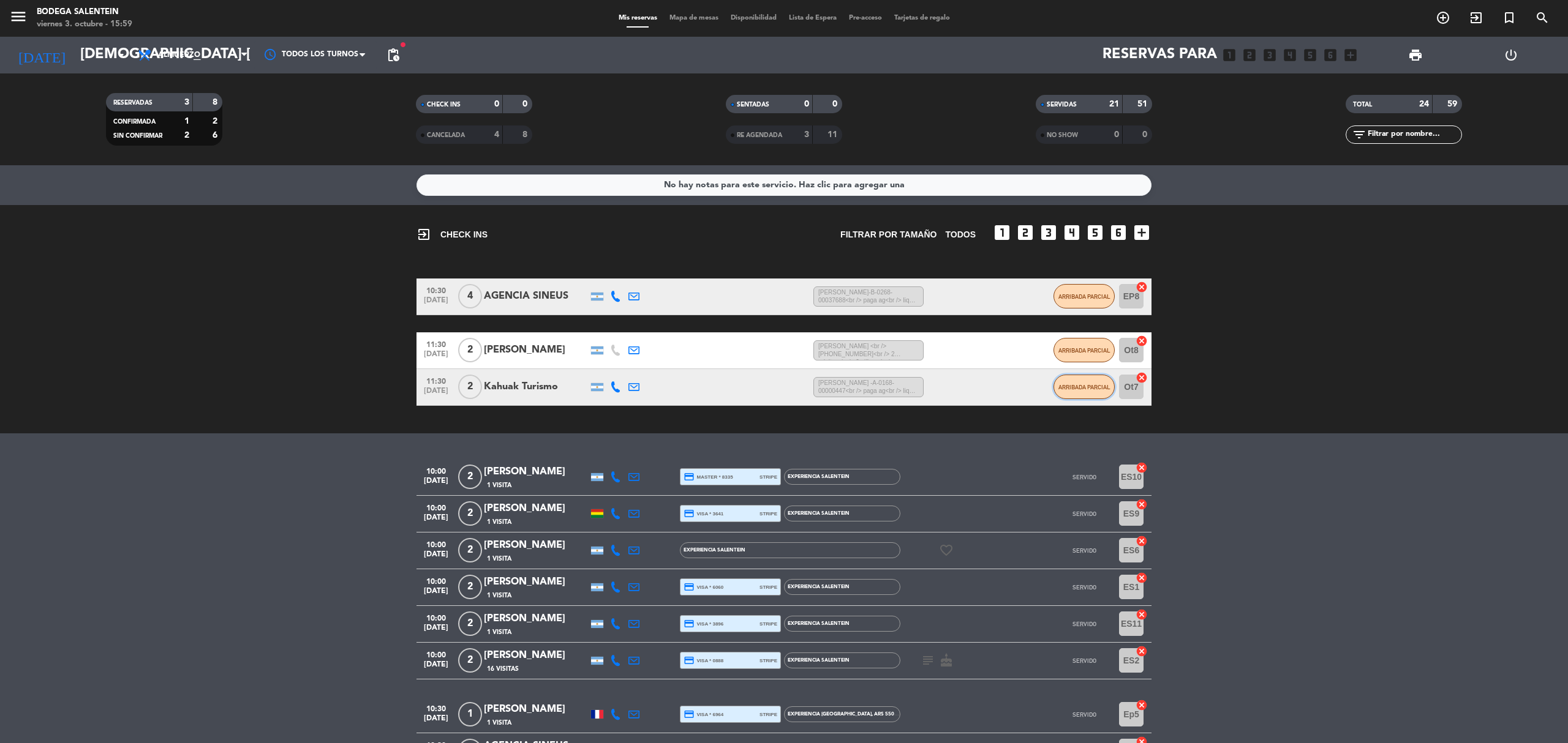
click at [1109, 381] on button "ARRIBADA PARCIAL" at bounding box center [1084, 387] width 61 height 25
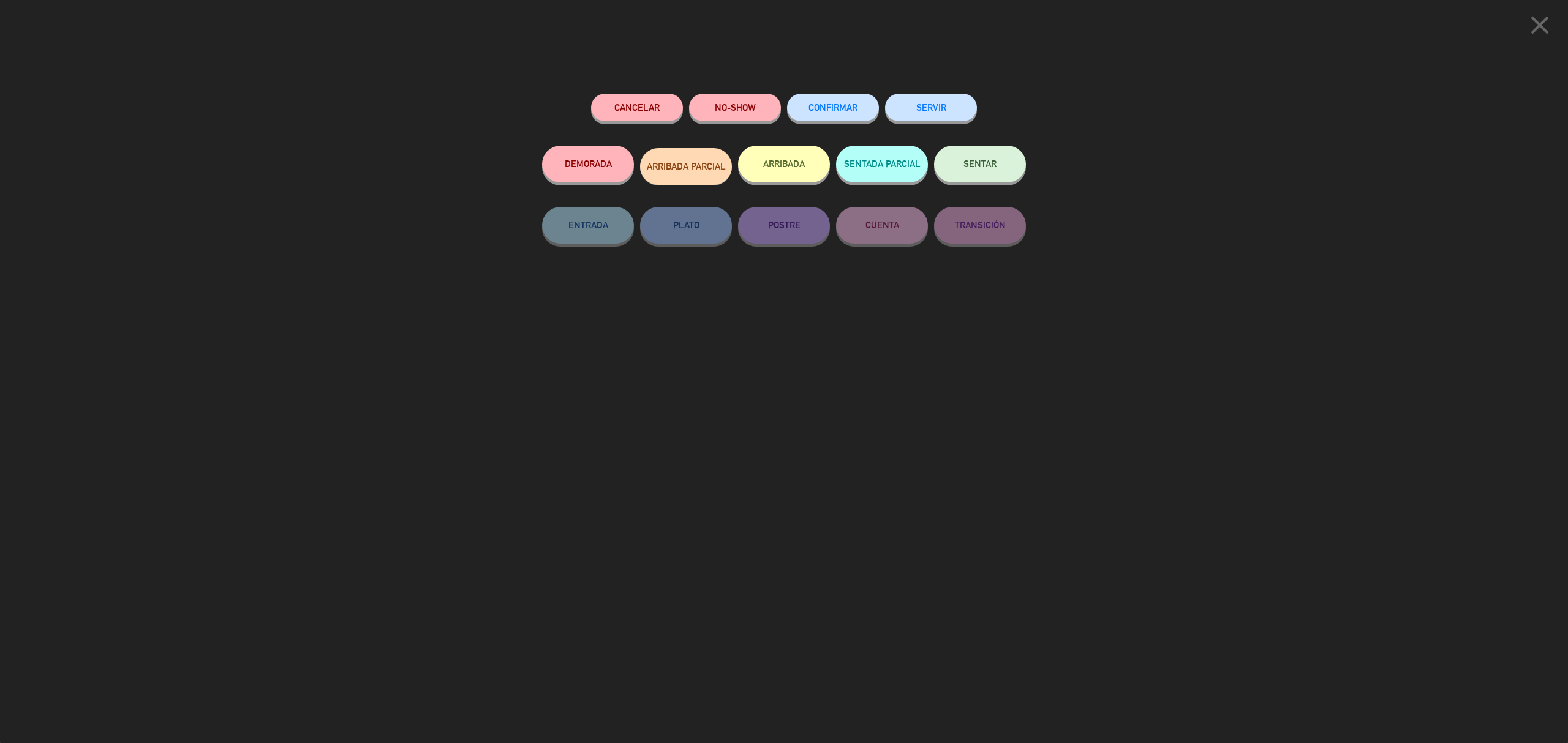
click at [1167, 327] on div "close Cancelar NO-SHOW CONFIRMAR SERVIR DEMORADA ARRIBADA PARCIAL ARRIBADA SENT…" at bounding box center [784, 372] width 1568 height 743
click at [1536, 16] on icon "close" at bounding box center [1541, 26] width 31 height 31
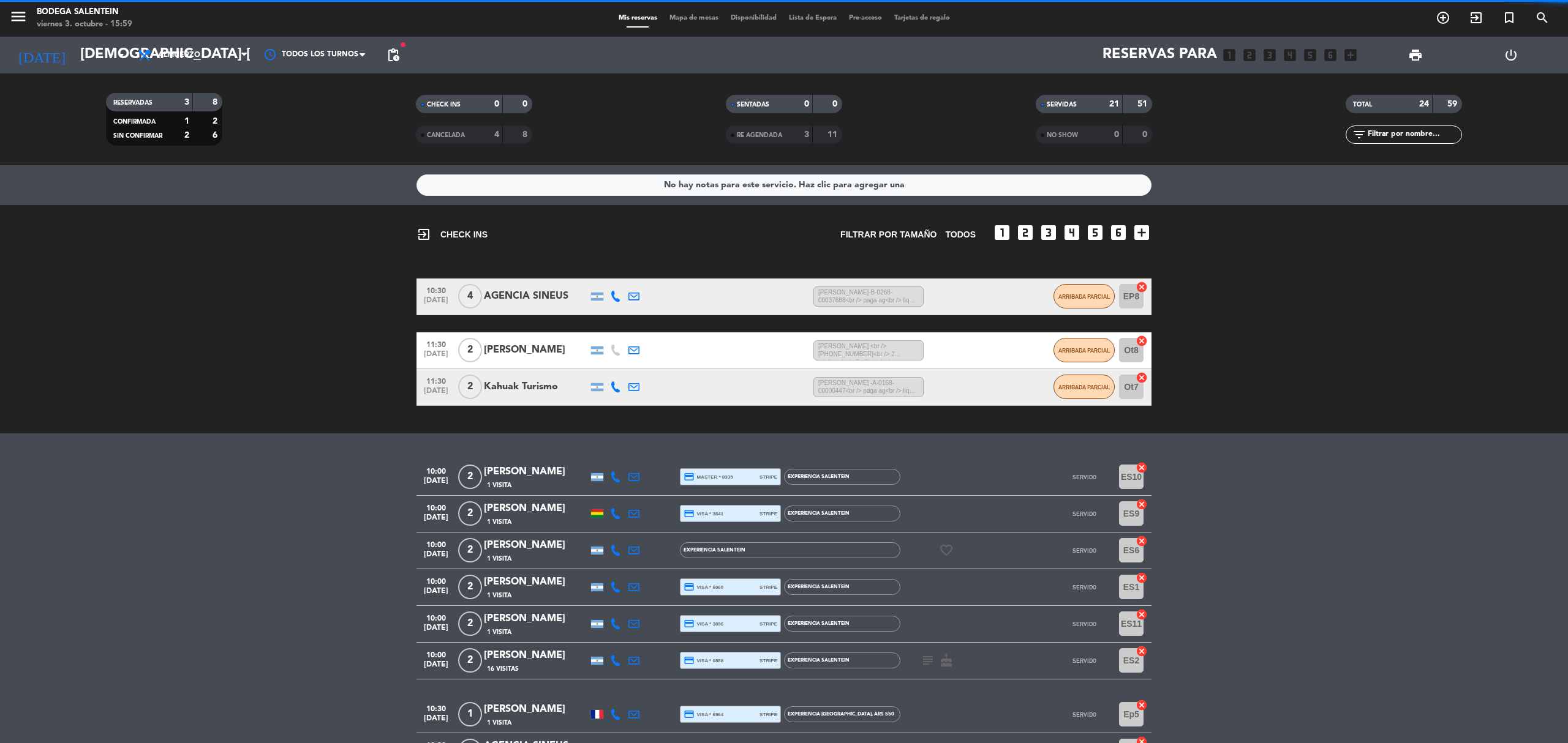
click at [521, 392] on div "Kahuak Turismo" at bounding box center [536, 386] width 104 height 16
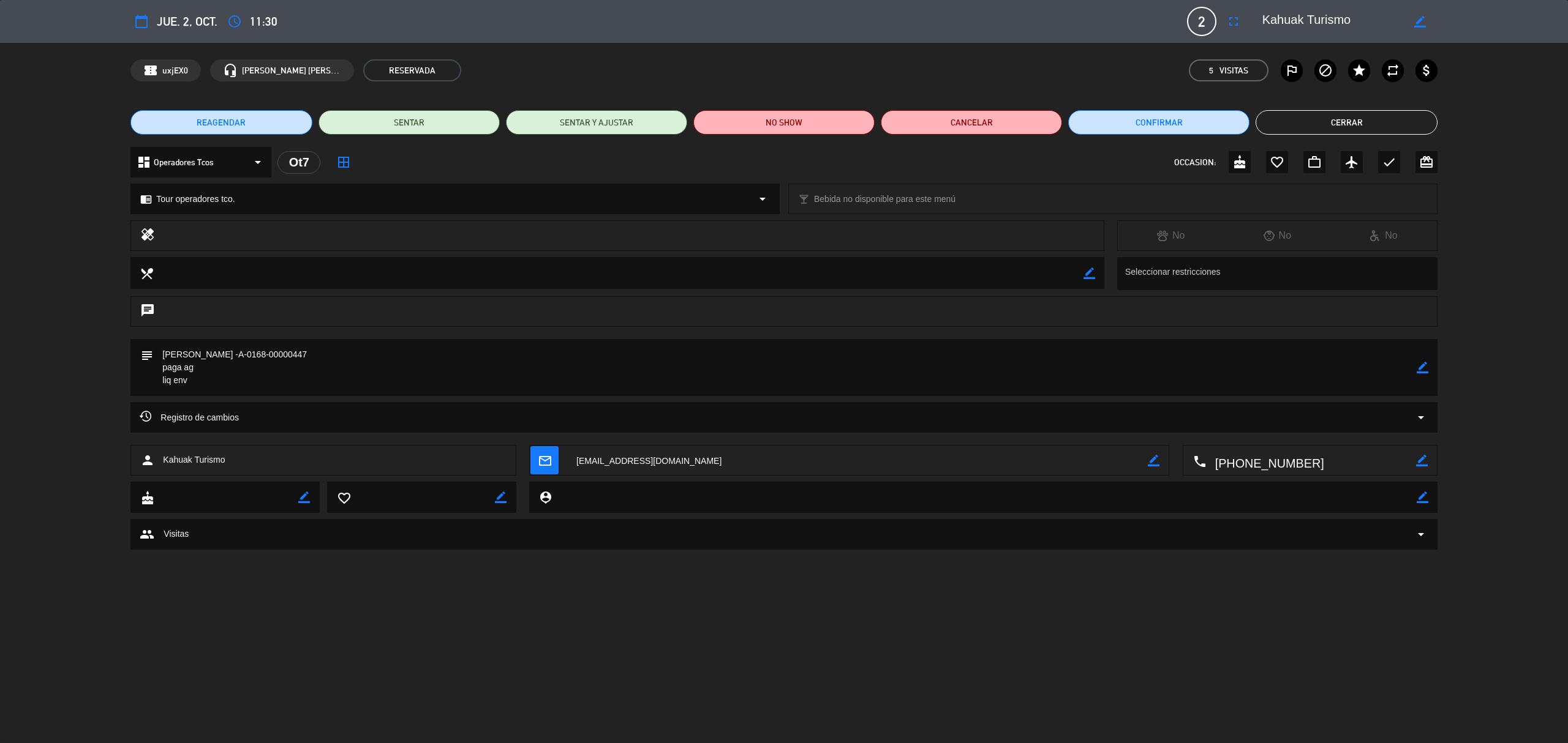
drag, startPoint x: 238, startPoint y: 353, endPoint x: 142, endPoint y: 334, distance: 97.9
click at [142, 334] on div "calendar_today [DEMOGRAPHIC_DATA] 2, oct. access_time 11:30 2 Kahuak Turismo fu…" at bounding box center [784, 372] width 1568 height 743
click at [1317, 129] on button "Cerrar" at bounding box center [1346, 122] width 182 height 25
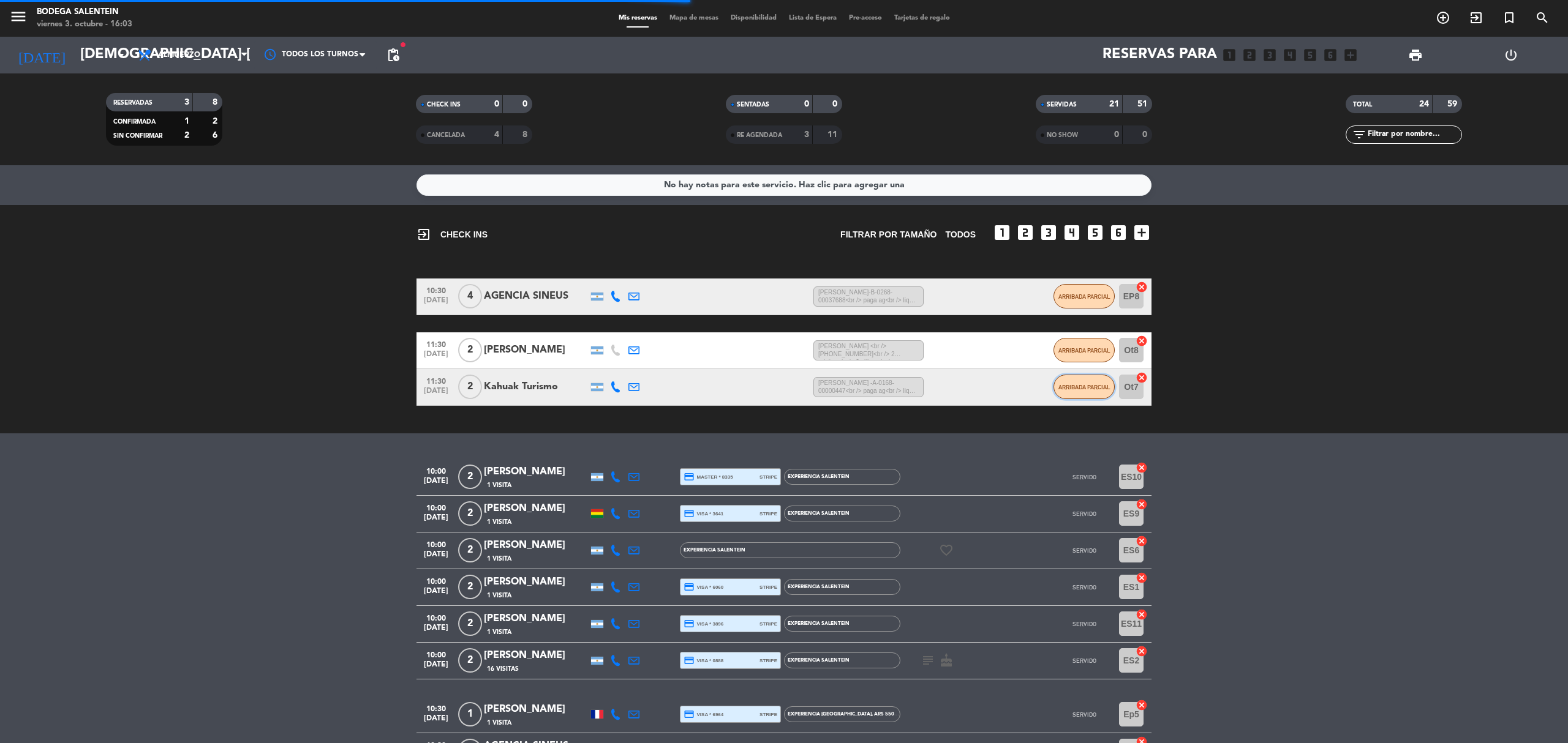
click at [1081, 386] on span "ARRIBADA PARCIAL" at bounding box center [1084, 387] width 52 height 6
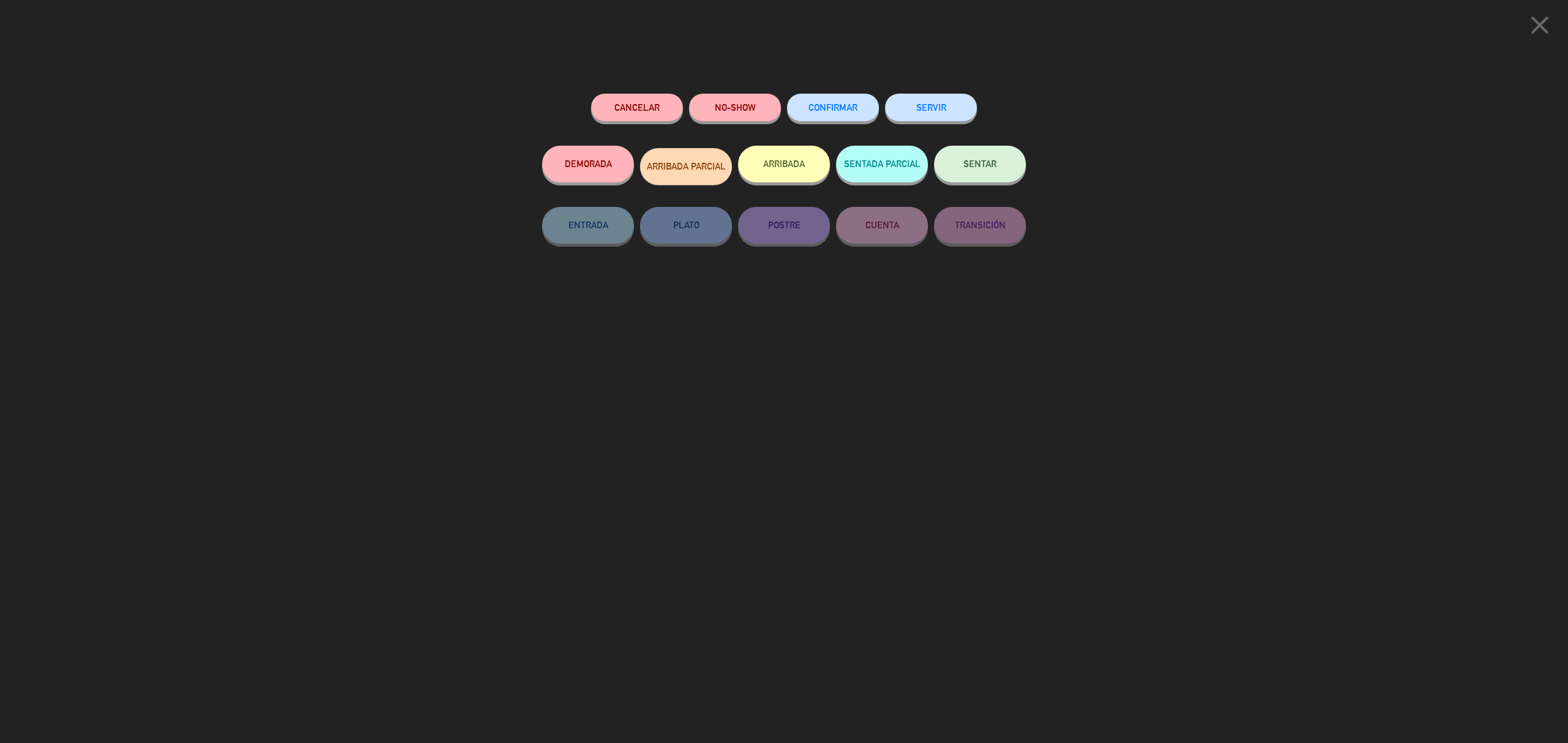
click at [944, 116] on button "SERVIR" at bounding box center [931, 108] width 92 height 27
